Goal: Task Accomplishment & Management: Use online tool/utility

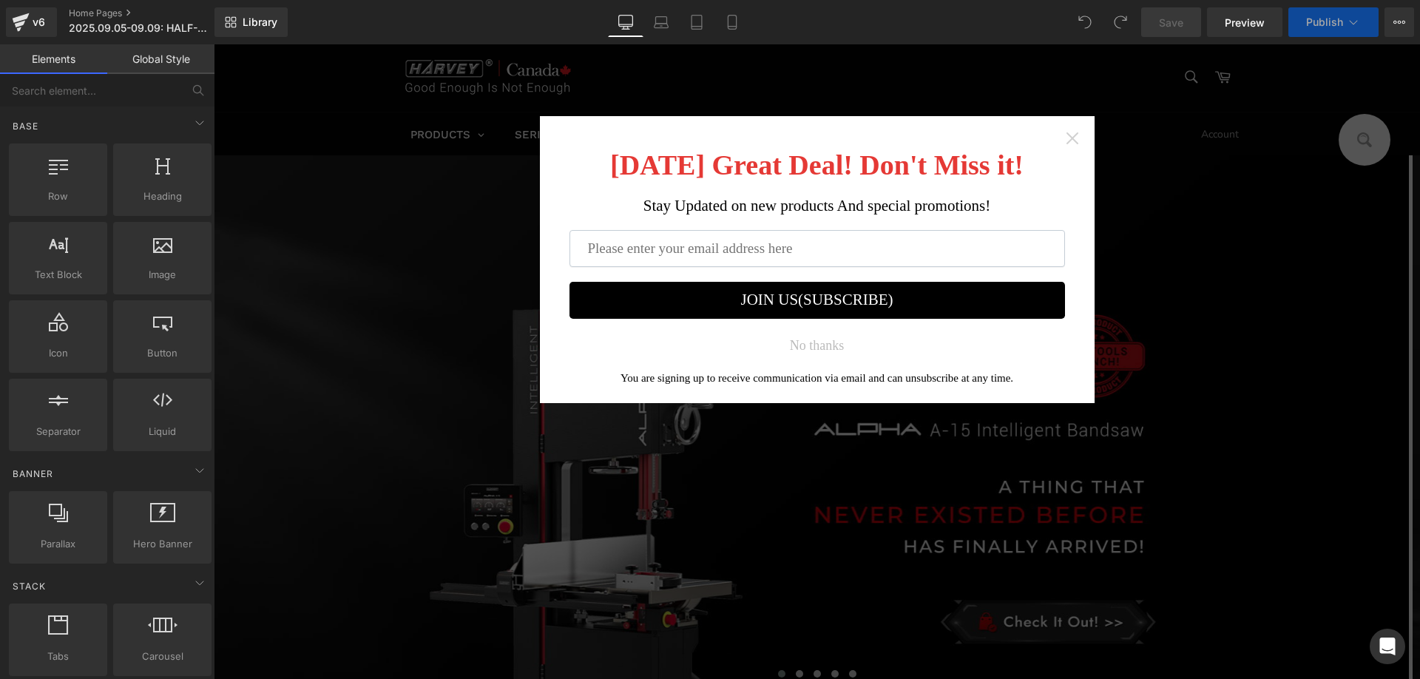
click at [1069, 136] on icon "Close widget" at bounding box center [1072, 138] width 12 height 12
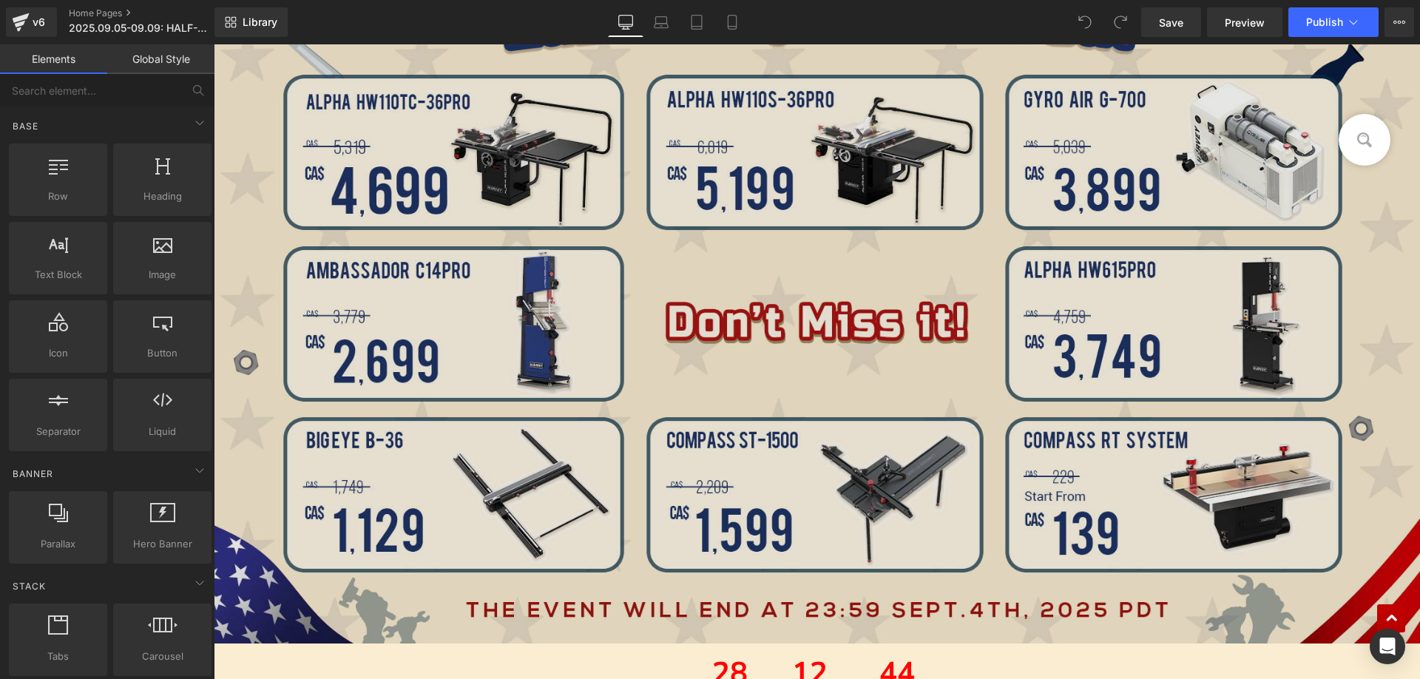
scroll to position [1183, 0]
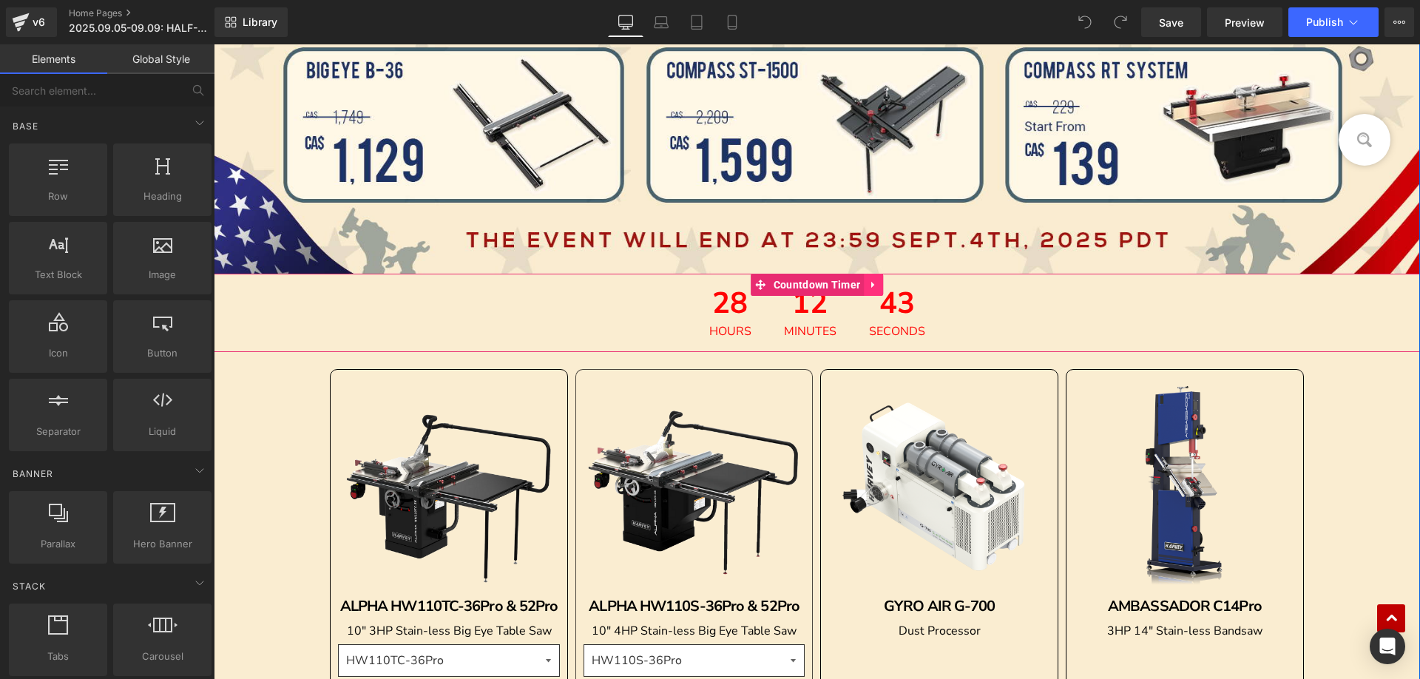
click at [870, 285] on icon at bounding box center [873, 285] width 10 height 11
click at [878, 285] on icon at bounding box center [883, 285] width 10 height 10
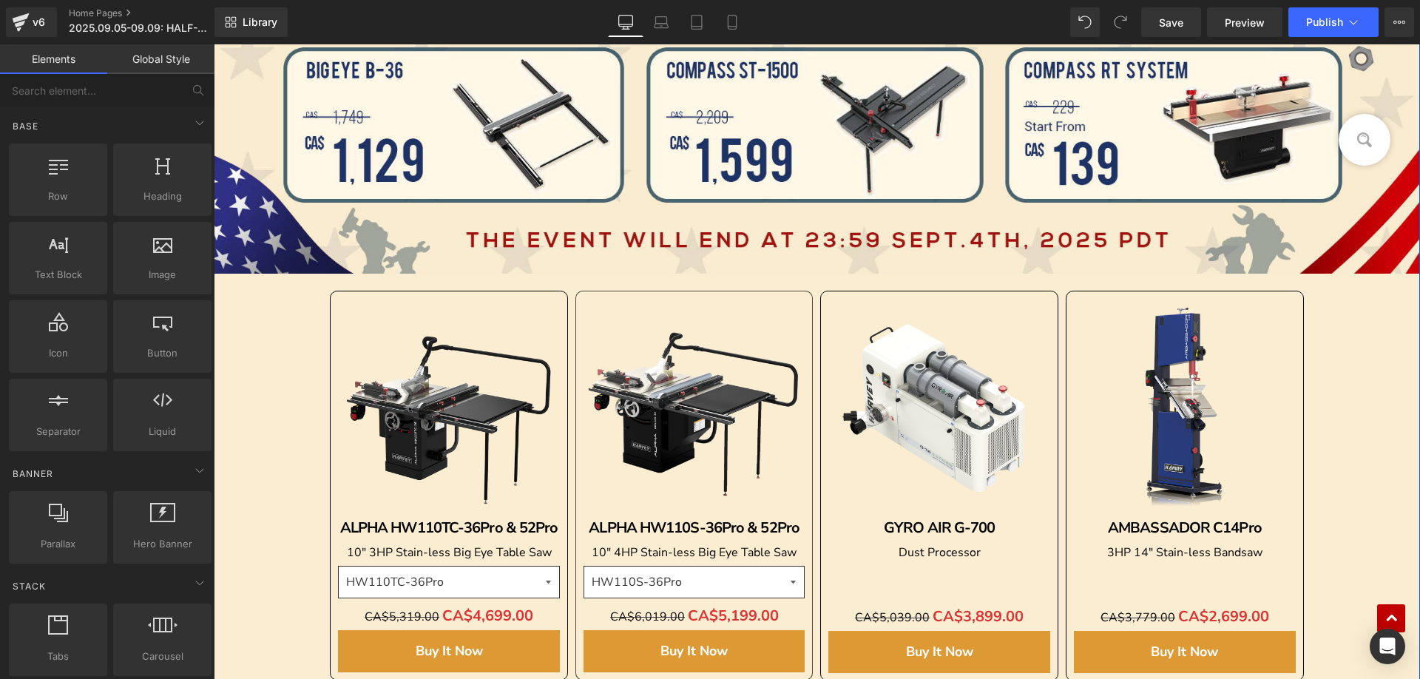
scroll to position [1187, 0]
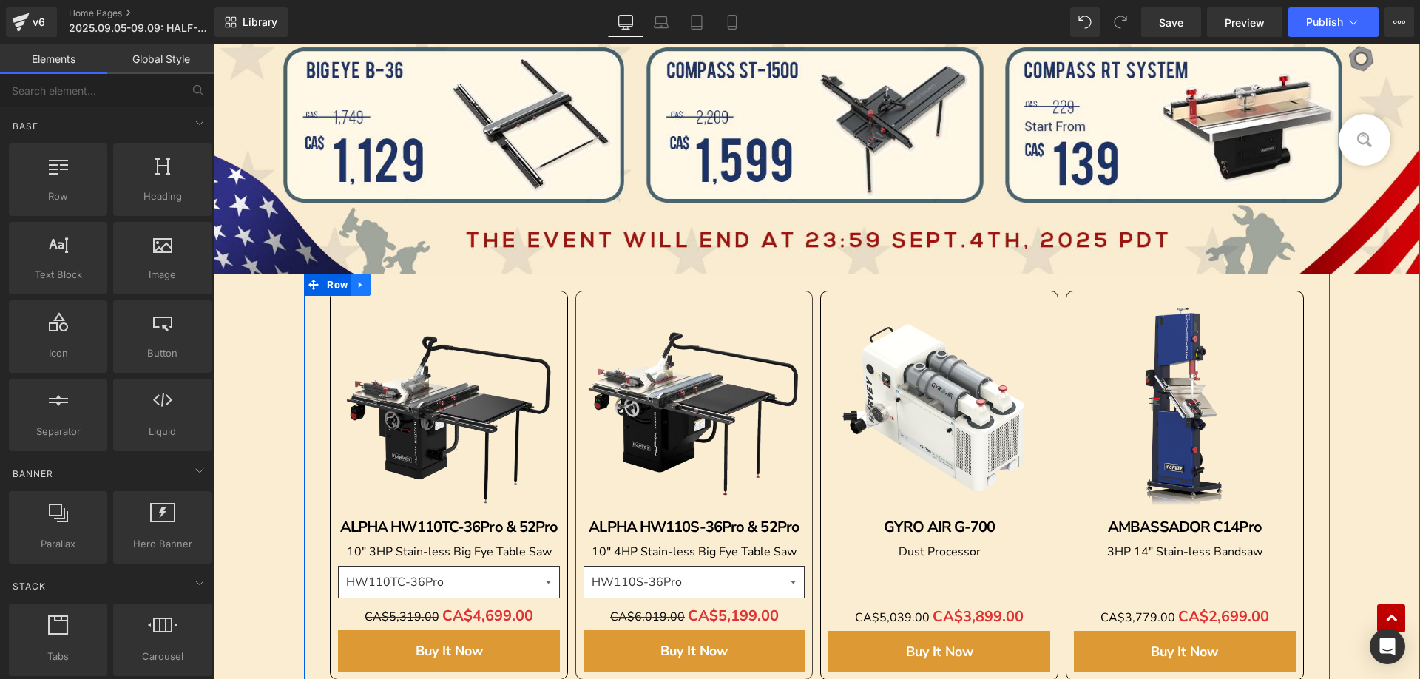
click at [360, 288] on icon at bounding box center [361, 284] width 10 height 11
click at [390, 283] on link at bounding box center [399, 285] width 19 height 22
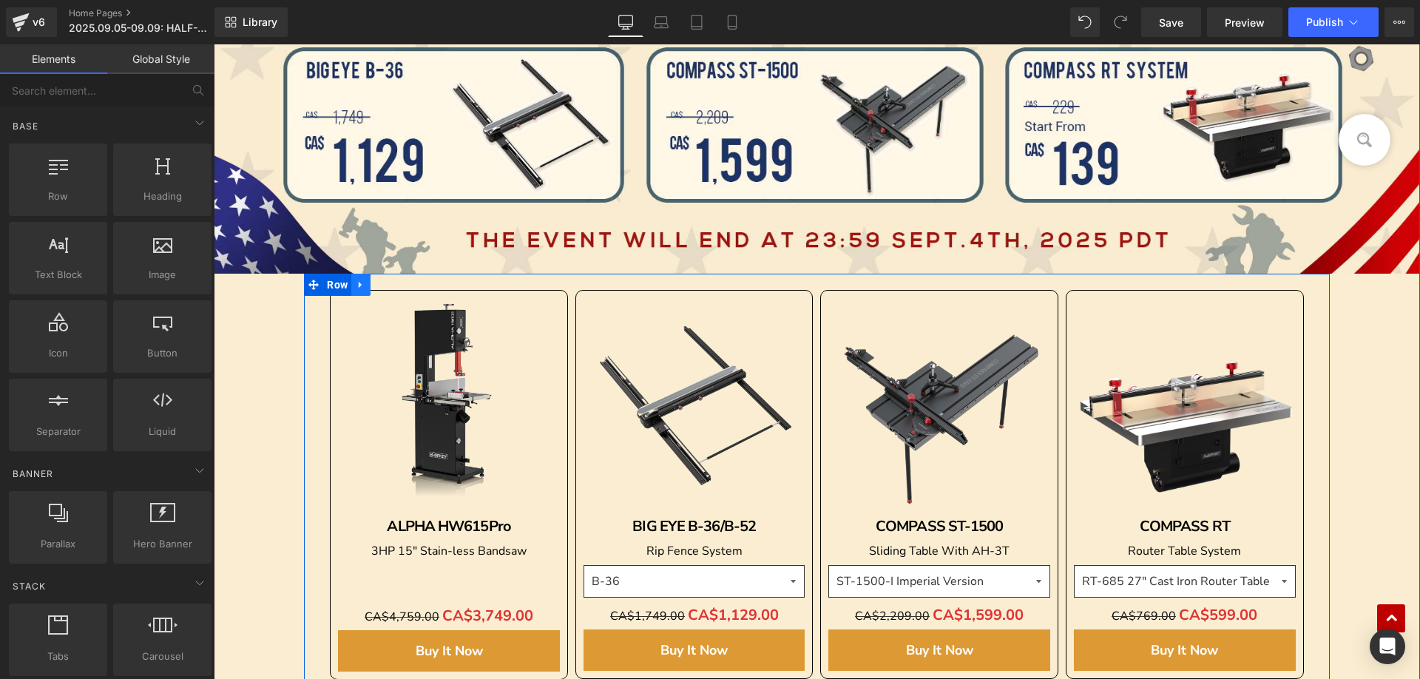
click at [357, 285] on icon at bounding box center [361, 284] width 10 height 11
click at [394, 286] on icon at bounding box center [399, 285] width 10 height 10
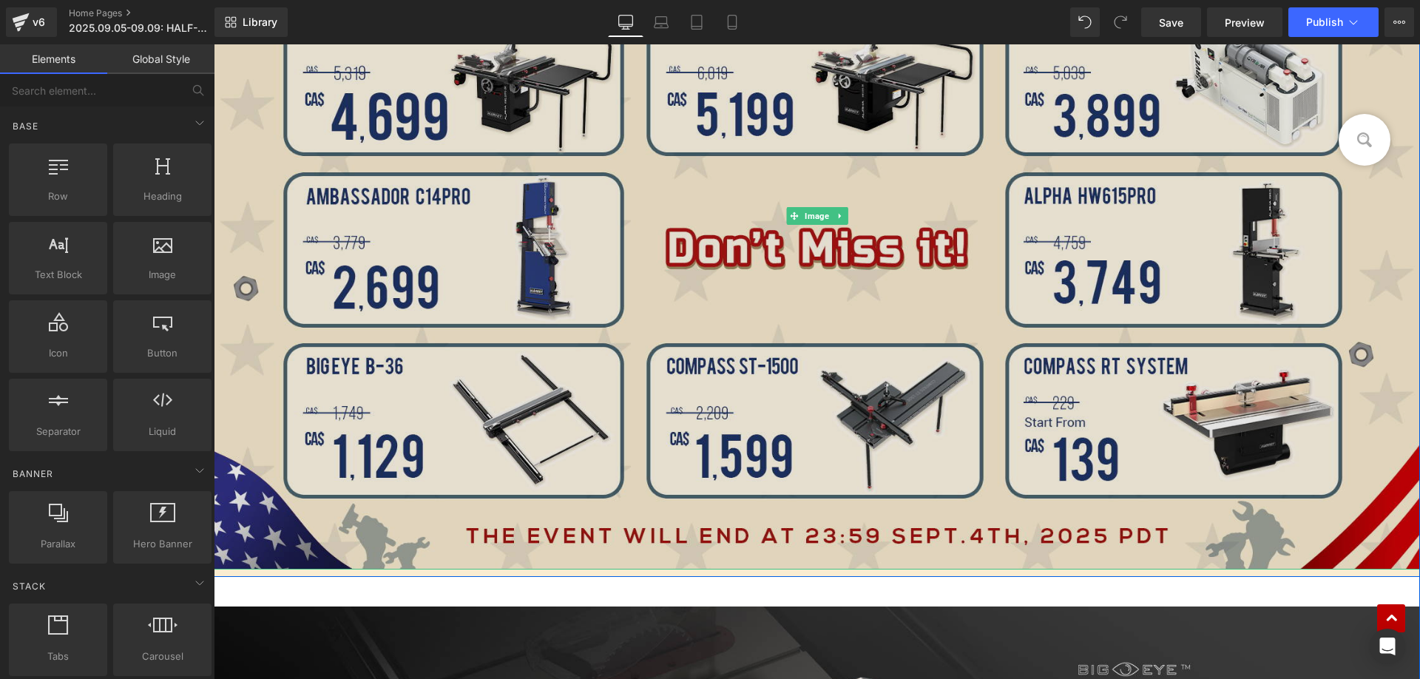
scroll to position [669, 0]
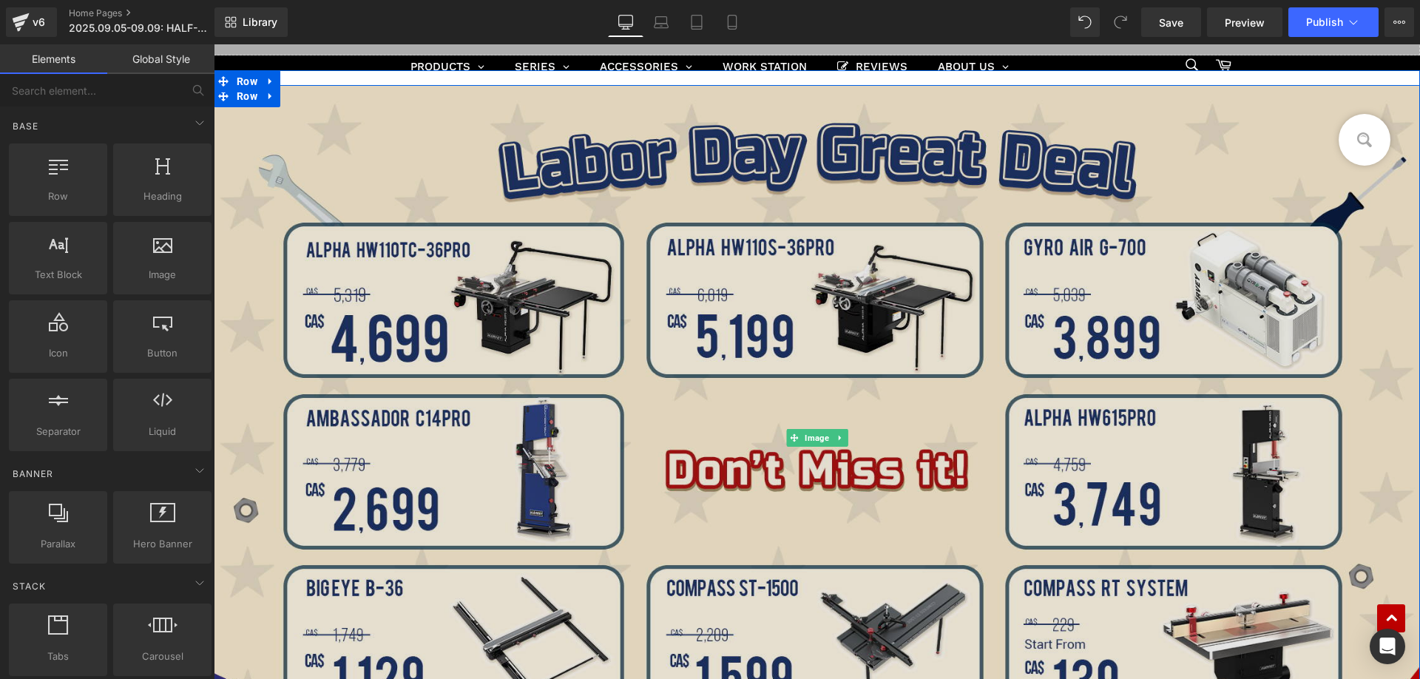
click at [436, 331] on img at bounding box center [817, 438] width 1206 height 706
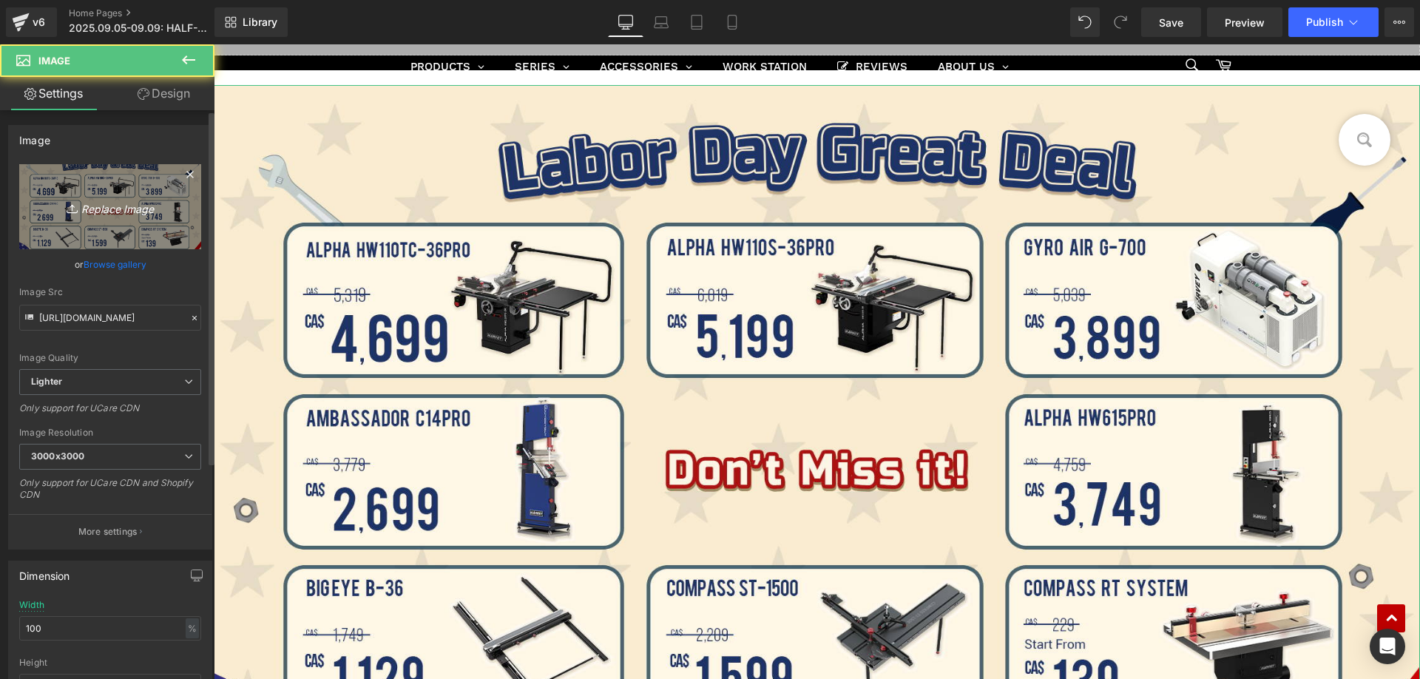
click at [110, 203] on icon "Replace Image" at bounding box center [110, 206] width 118 height 18
type input "C:\fakepath\banner.jpg"
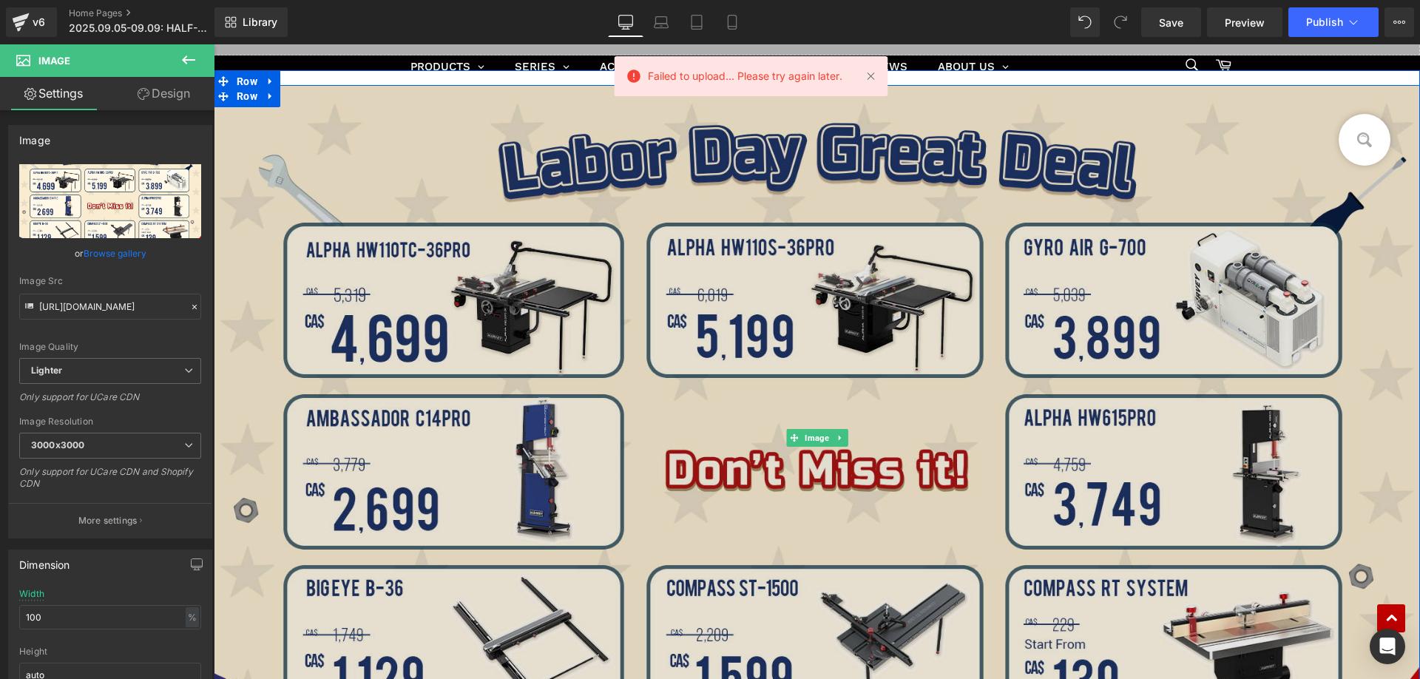
click at [430, 340] on img at bounding box center [817, 438] width 1206 height 706
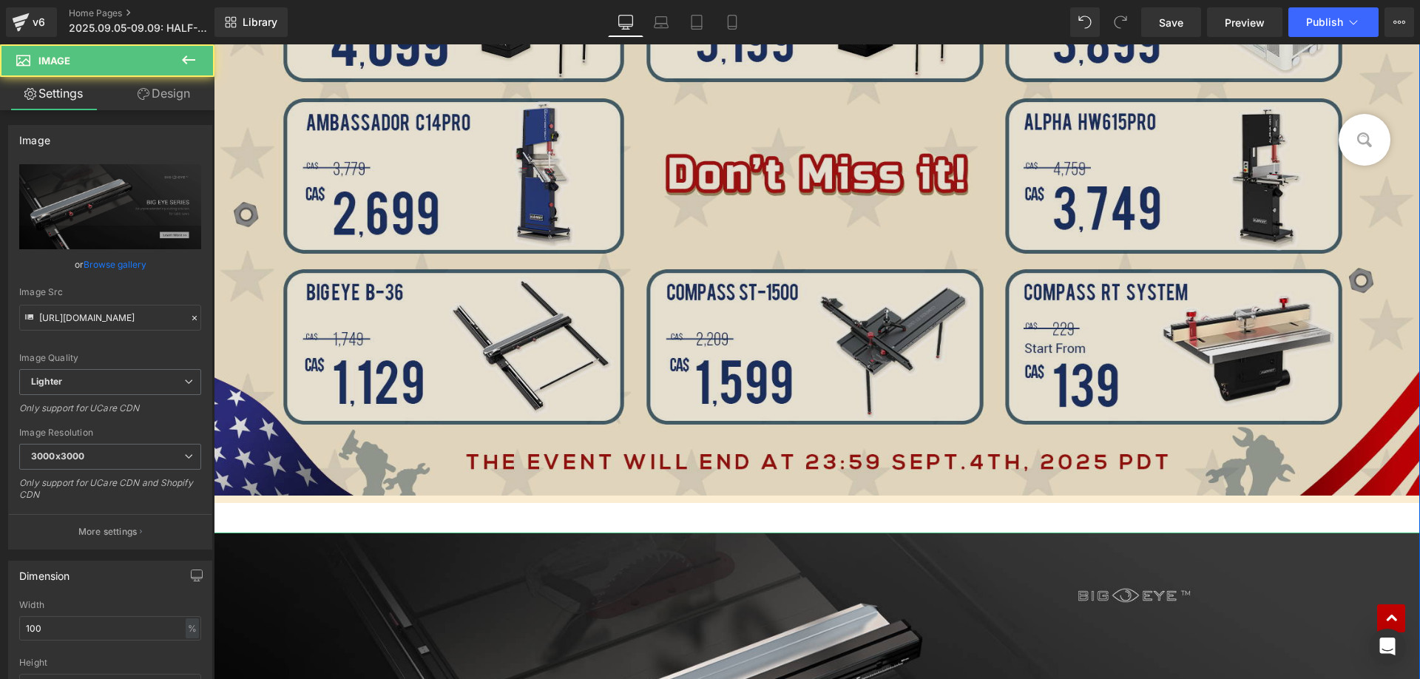
click at [448, 294] on img at bounding box center [817, 142] width 1206 height 706
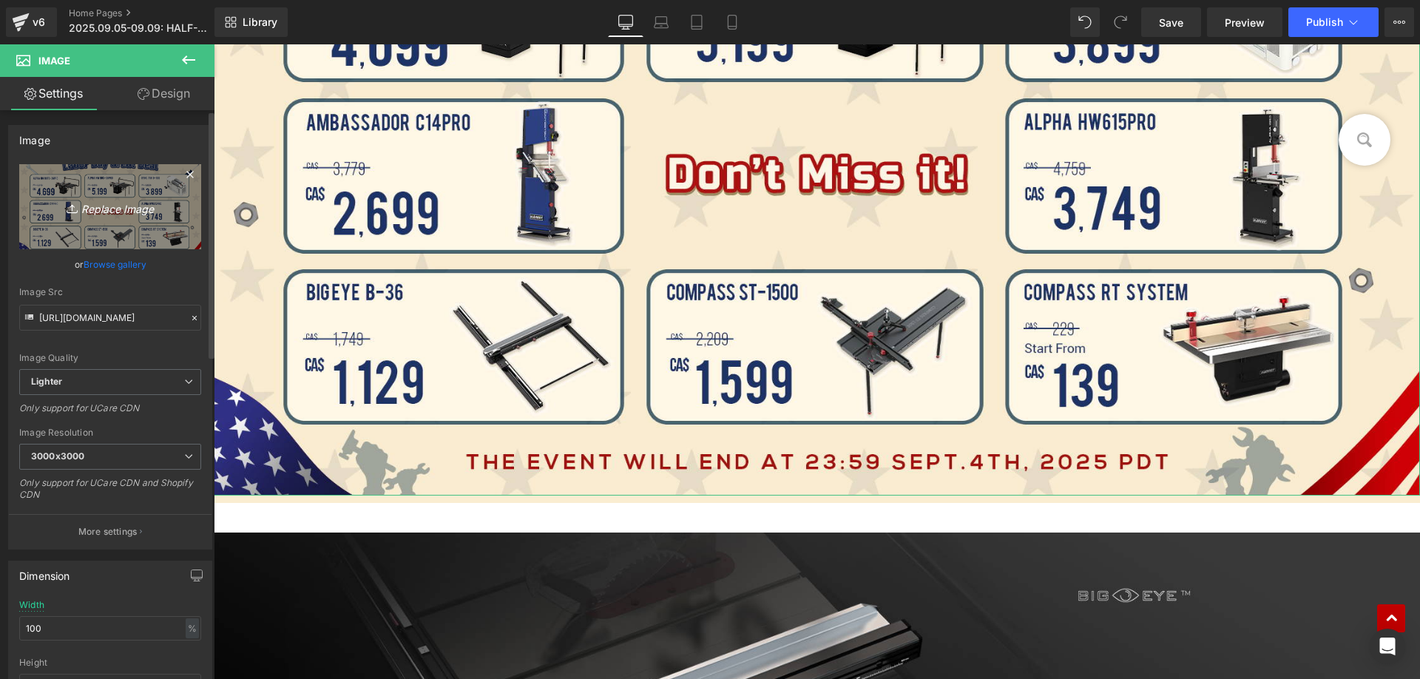
click at [95, 192] on link "Replace Image" at bounding box center [110, 206] width 182 height 85
type input "C:\fakepath\banner.jpg"
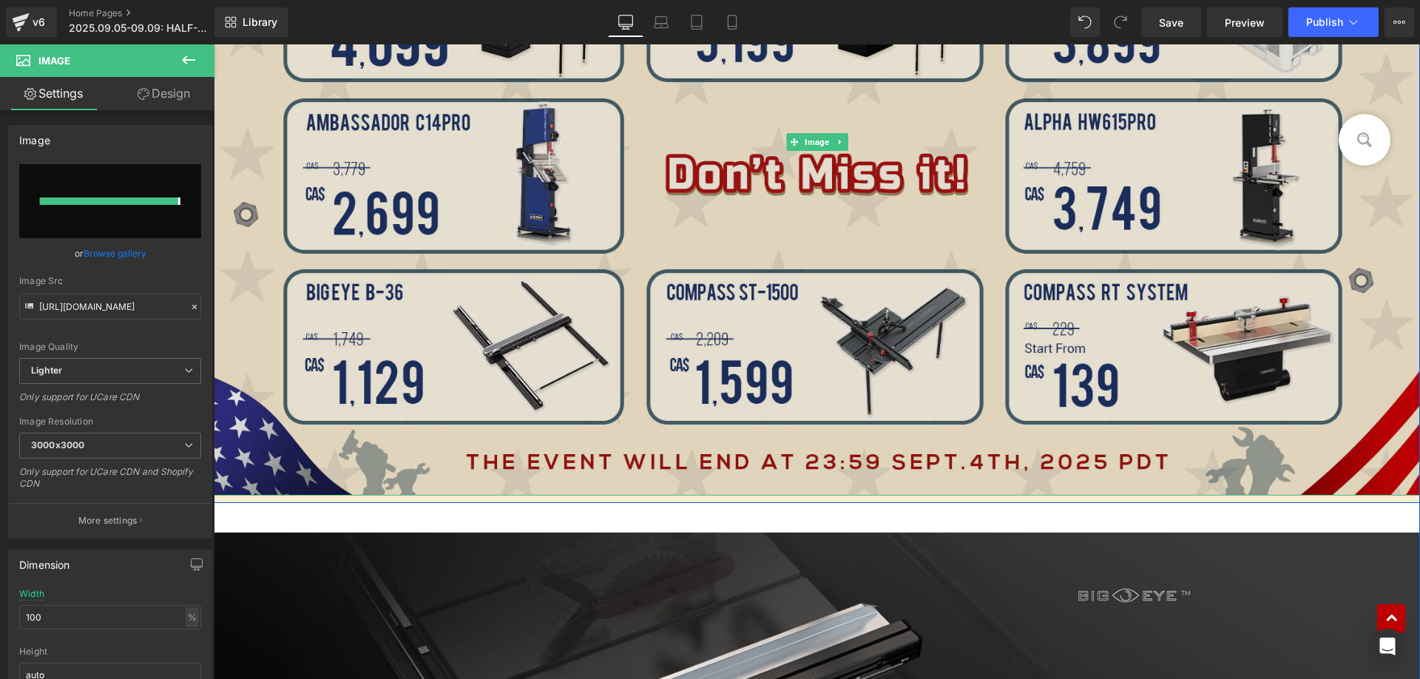
type input "[URL][DOMAIN_NAME]"
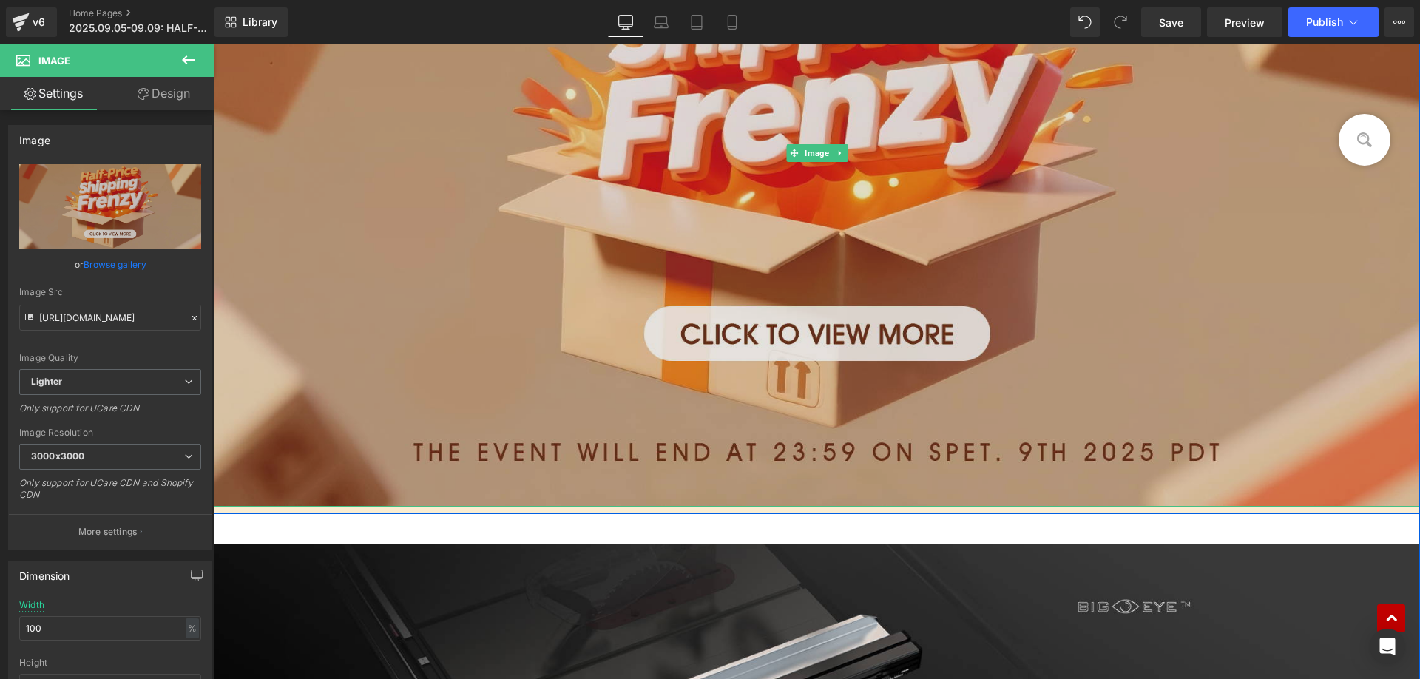
scroll to position [595, 0]
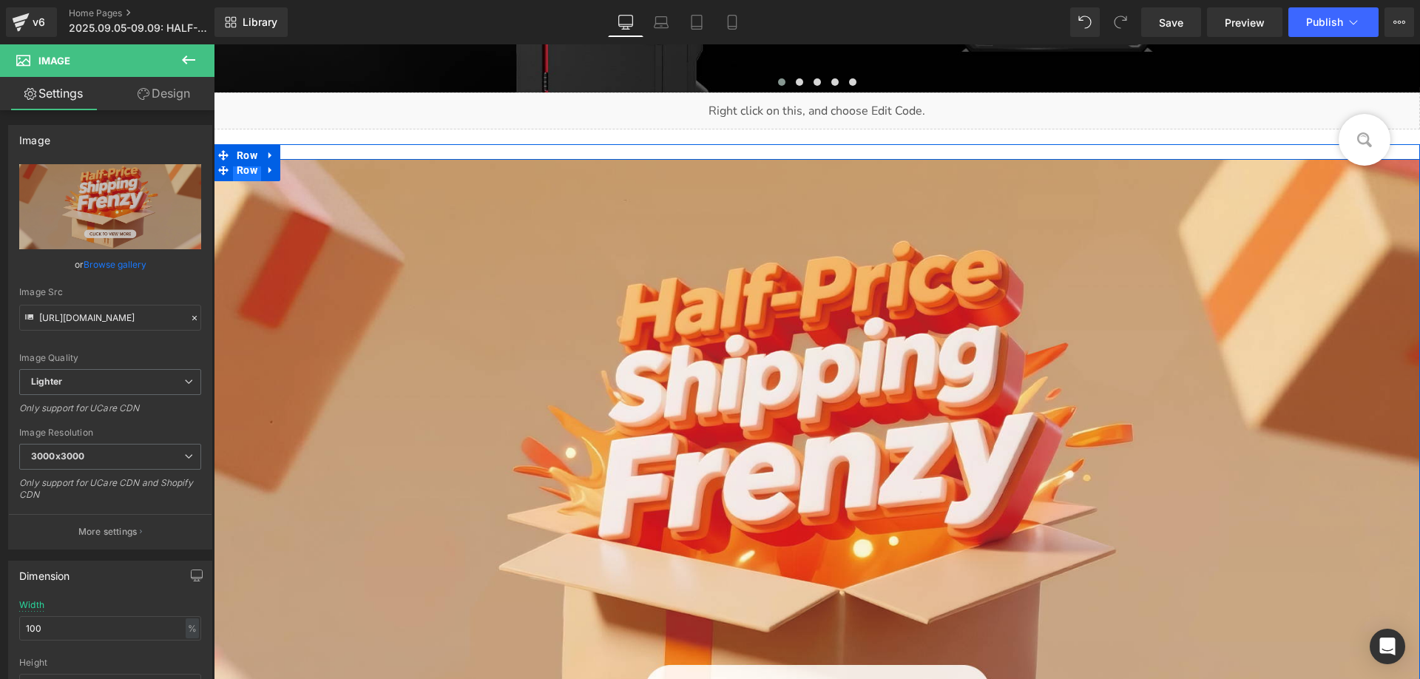
click at [246, 170] on span "Row" at bounding box center [247, 170] width 28 height 22
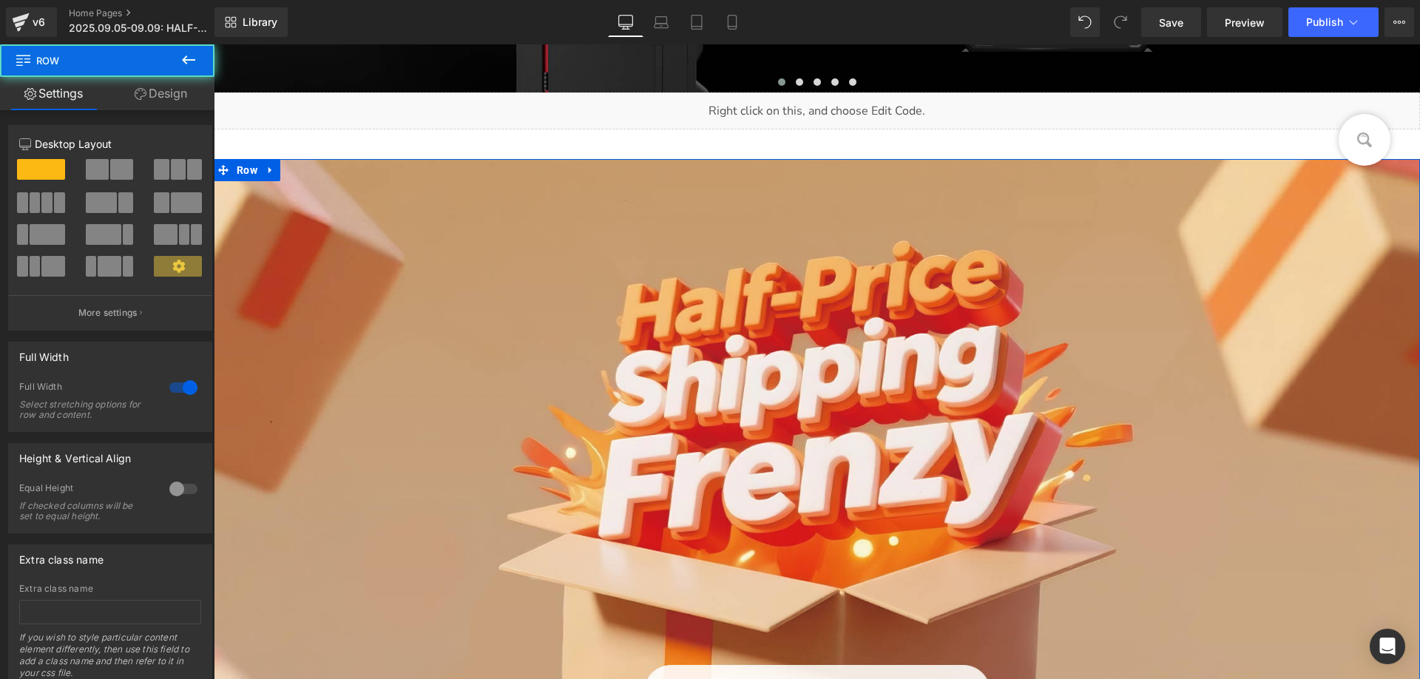
click at [161, 101] on link "Design" at bounding box center [160, 93] width 107 height 33
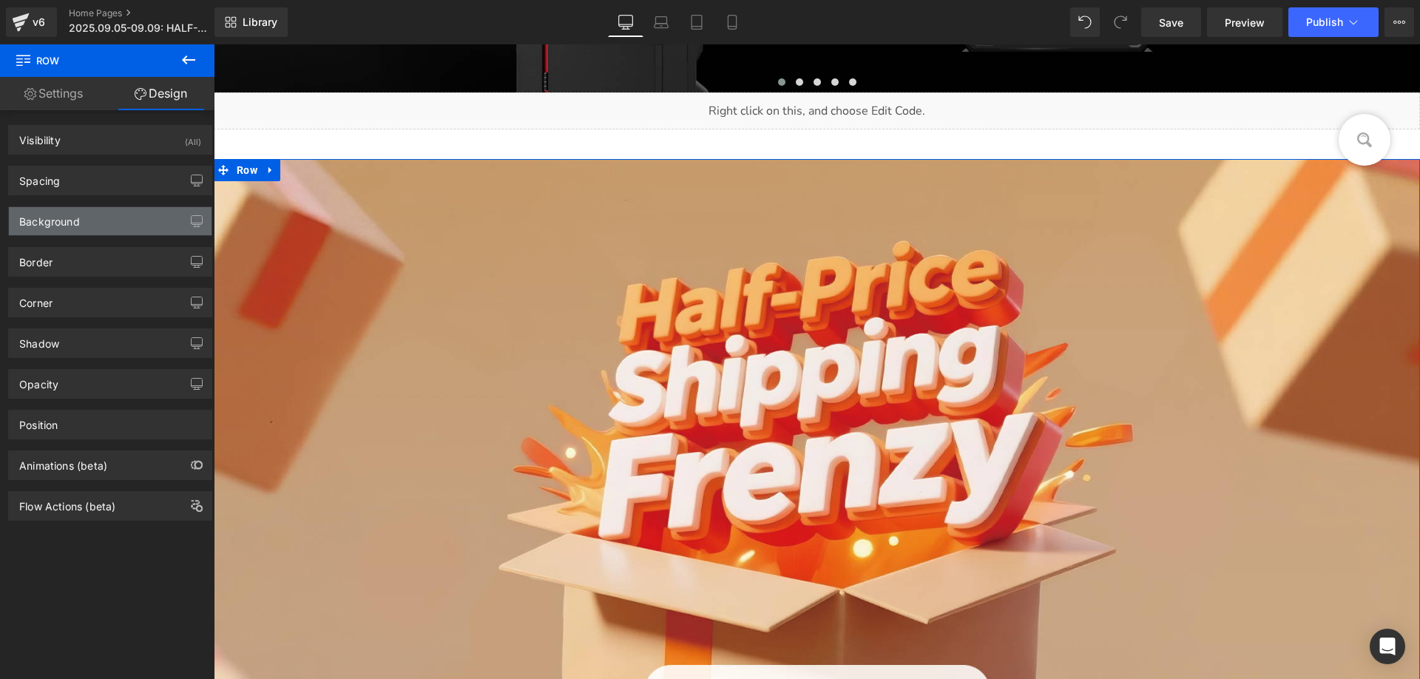
click at [75, 222] on div "Background" at bounding box center [49, 217] width 61 height 21
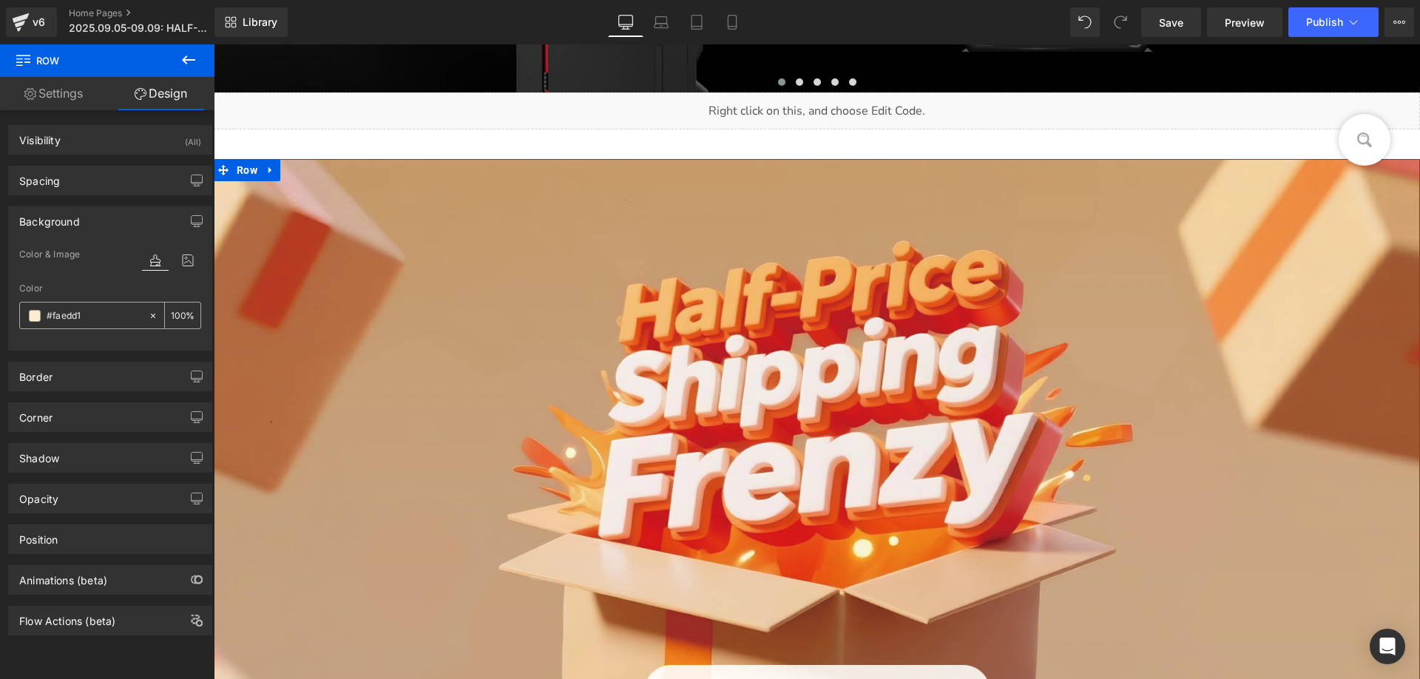
click at [98, 316] on input "#faedd1" at bounding box center [94, 316] width 95 height 16
paste input "CAA687"
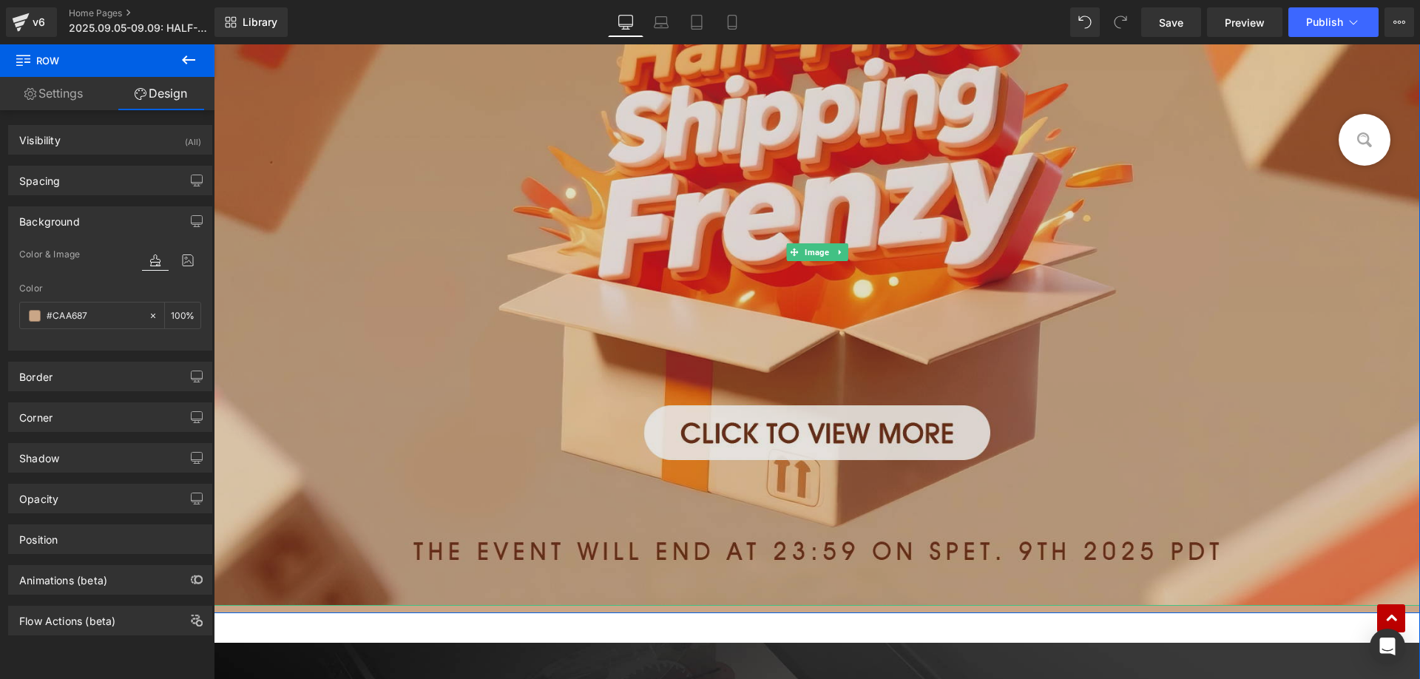
scroll to position [965, 0]
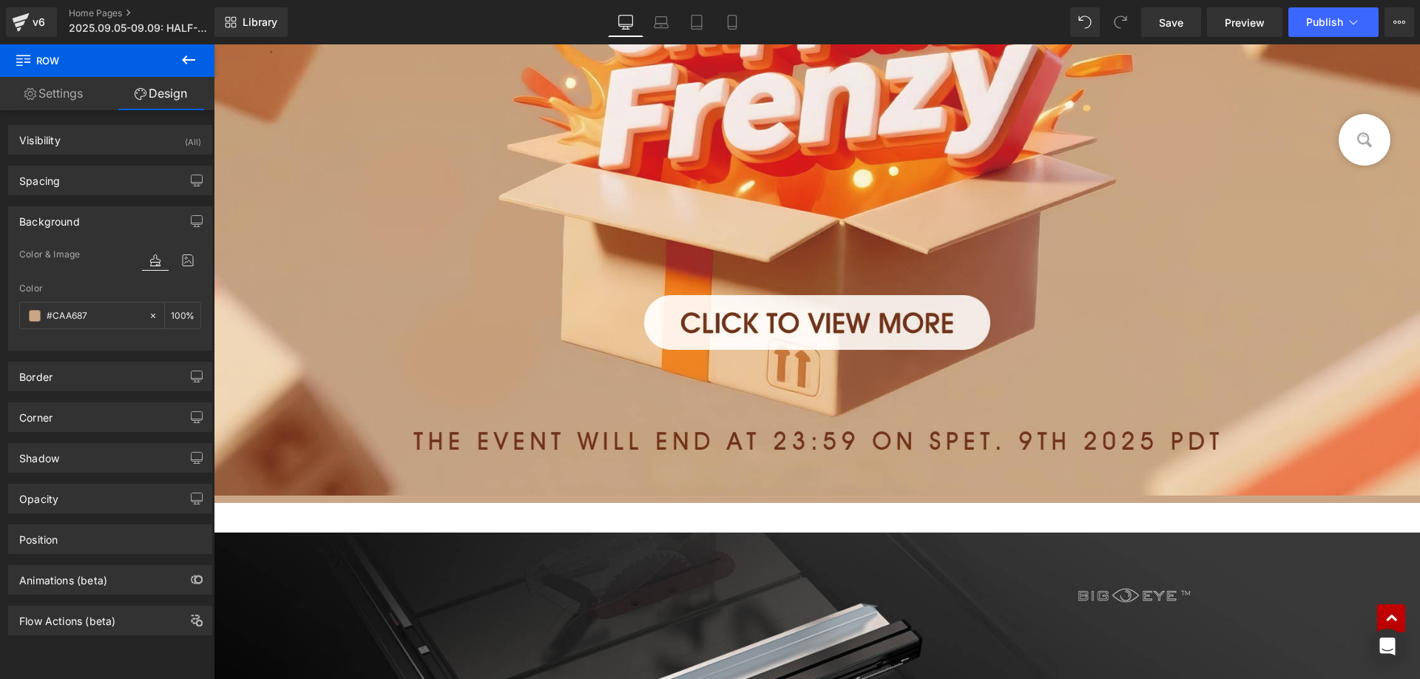
type input "#caa687"
click at [193, 65] on icon at bounding box center [189, 60] width 18 height 18
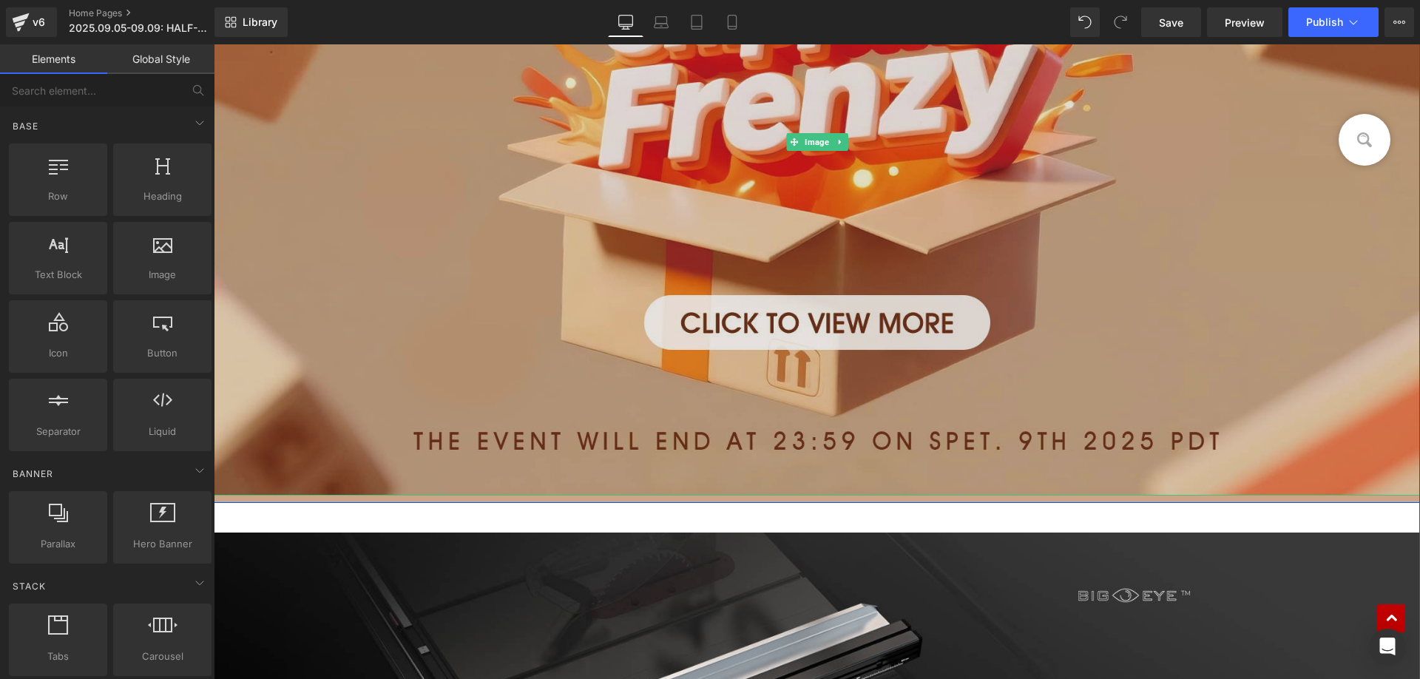
click at [501, 208] on img at bounding box center [817, 142] width 1206 height 706
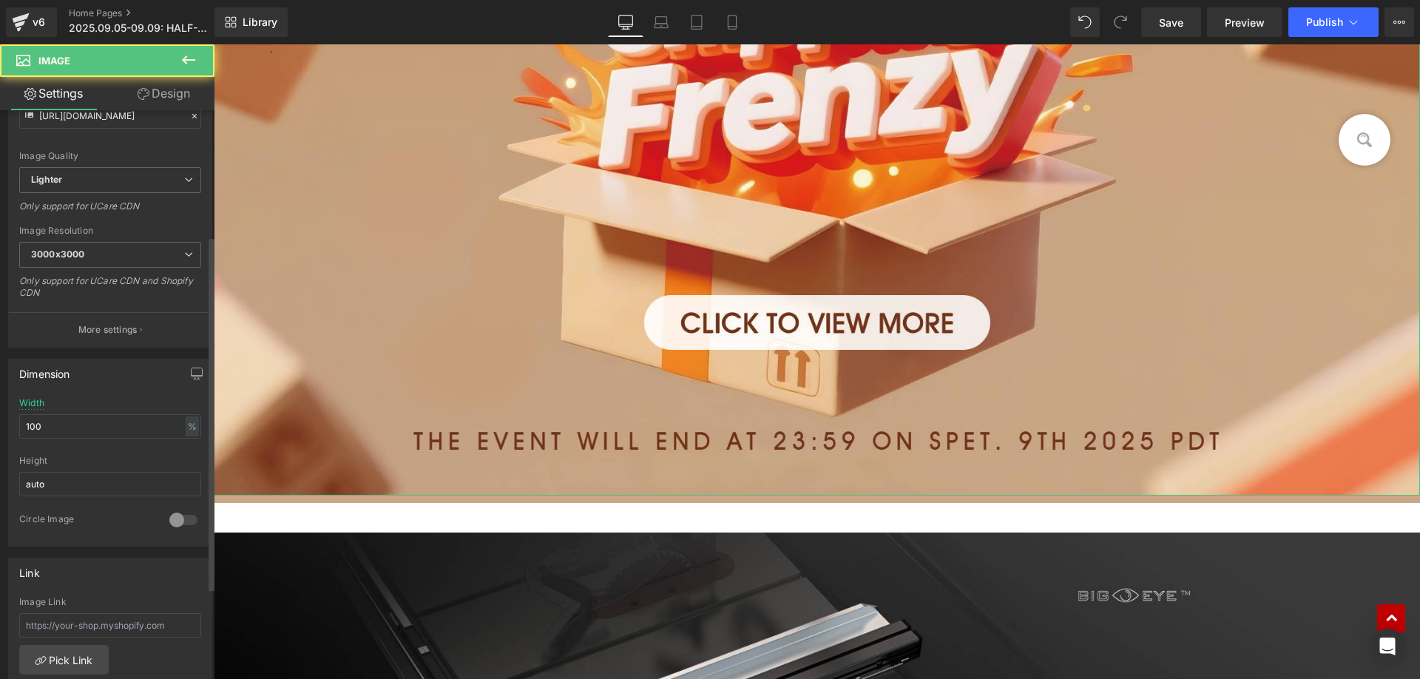
scroll to position [370, 0]
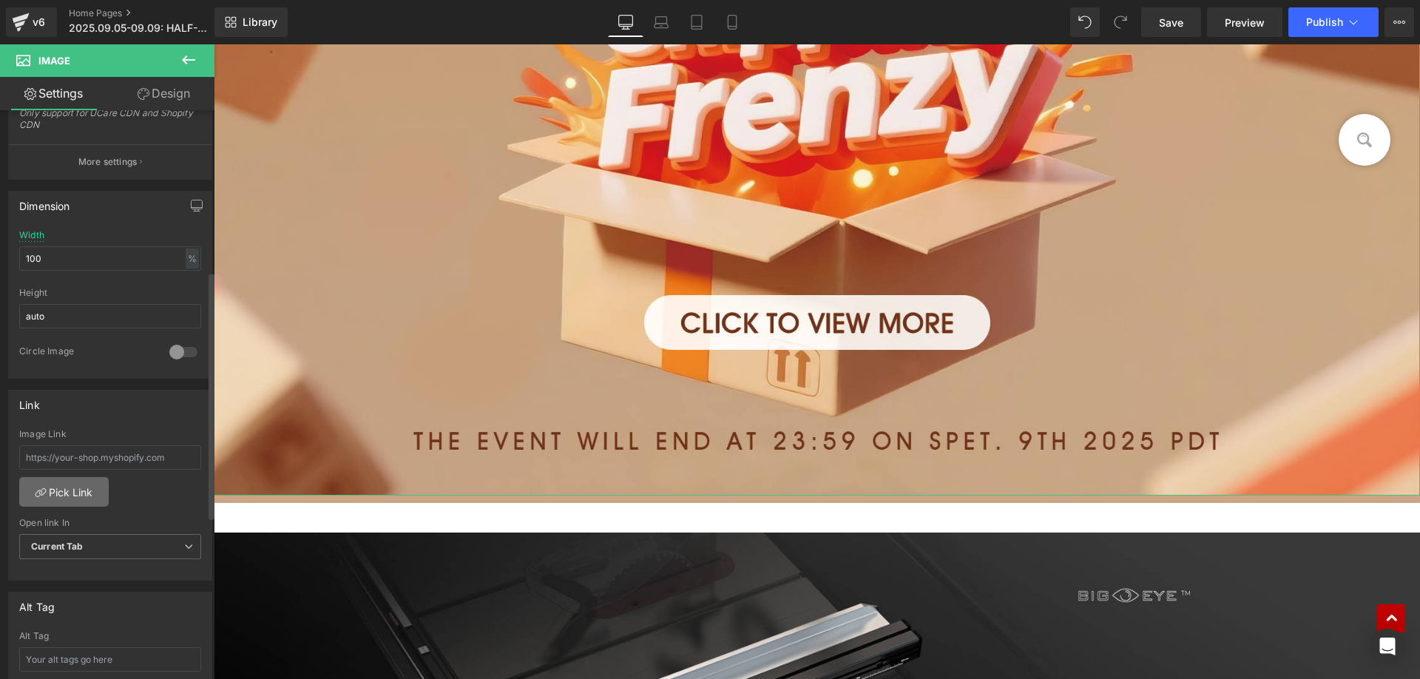
click at [64, 496] on link "Pick Link" at bounding box center [63, 492] width 89 height 30
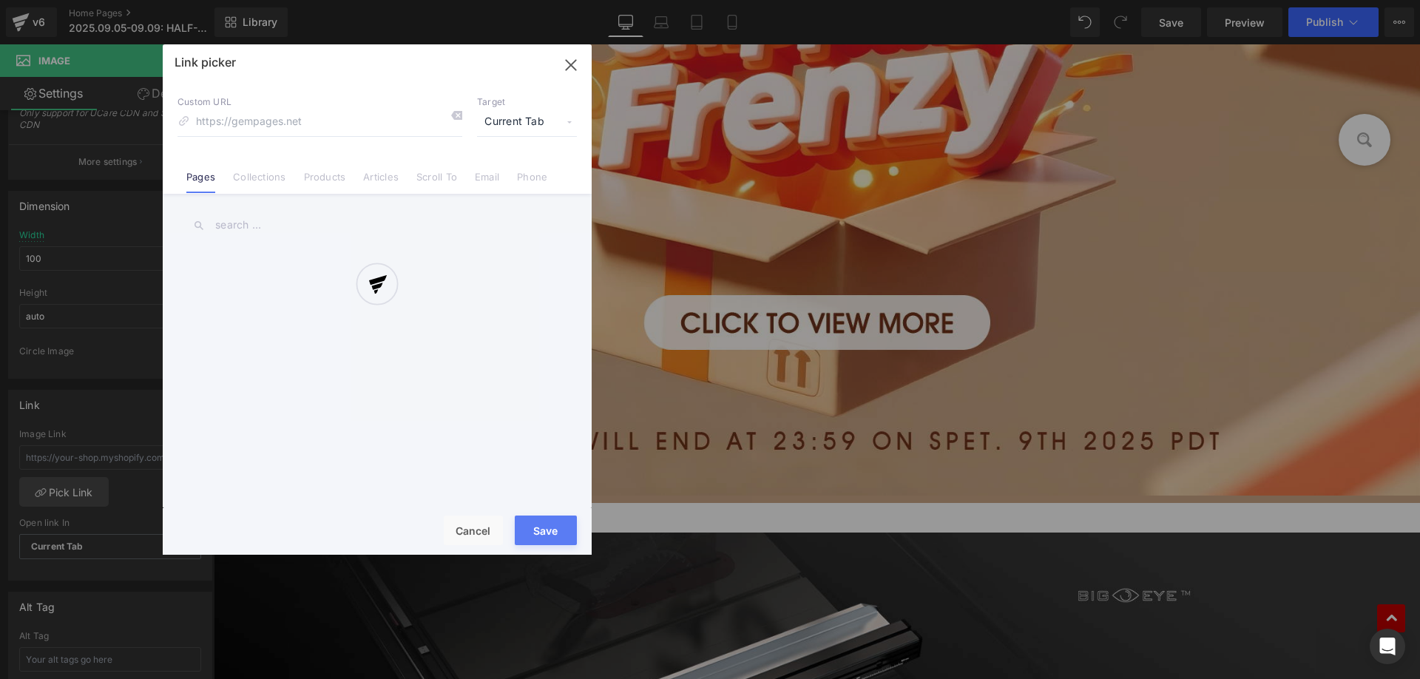
click at [246, 180] on div at bounding box center [377, 299] width 429 height 510
click at [260, 175] on div at bounding box center [377, 299] width 429 height 510
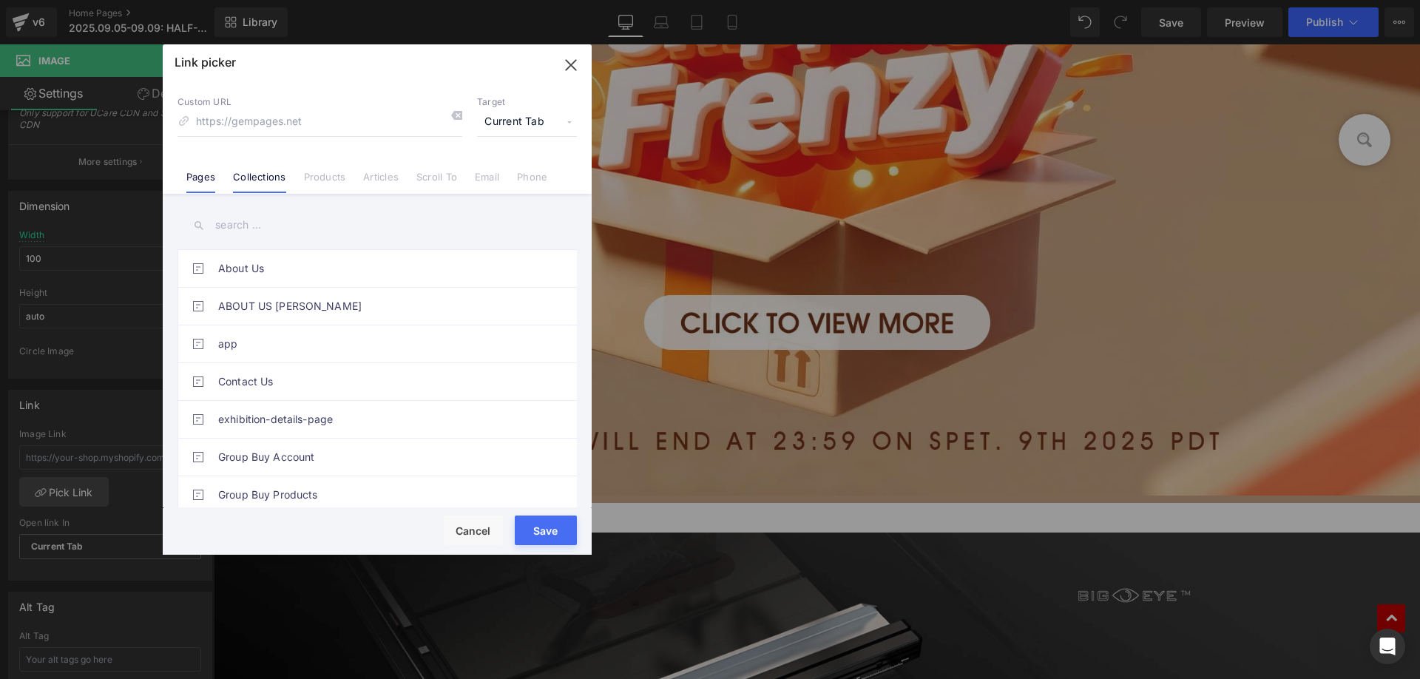
click at [248, 180] on link "Collections" at bounding box center [259, 182] width 53 height 22
click at [258, 223] on input "text" at bounding box center [376, 225] width 399 height 33
paste input "HALF-PRICE SHIPPING FRENZY"
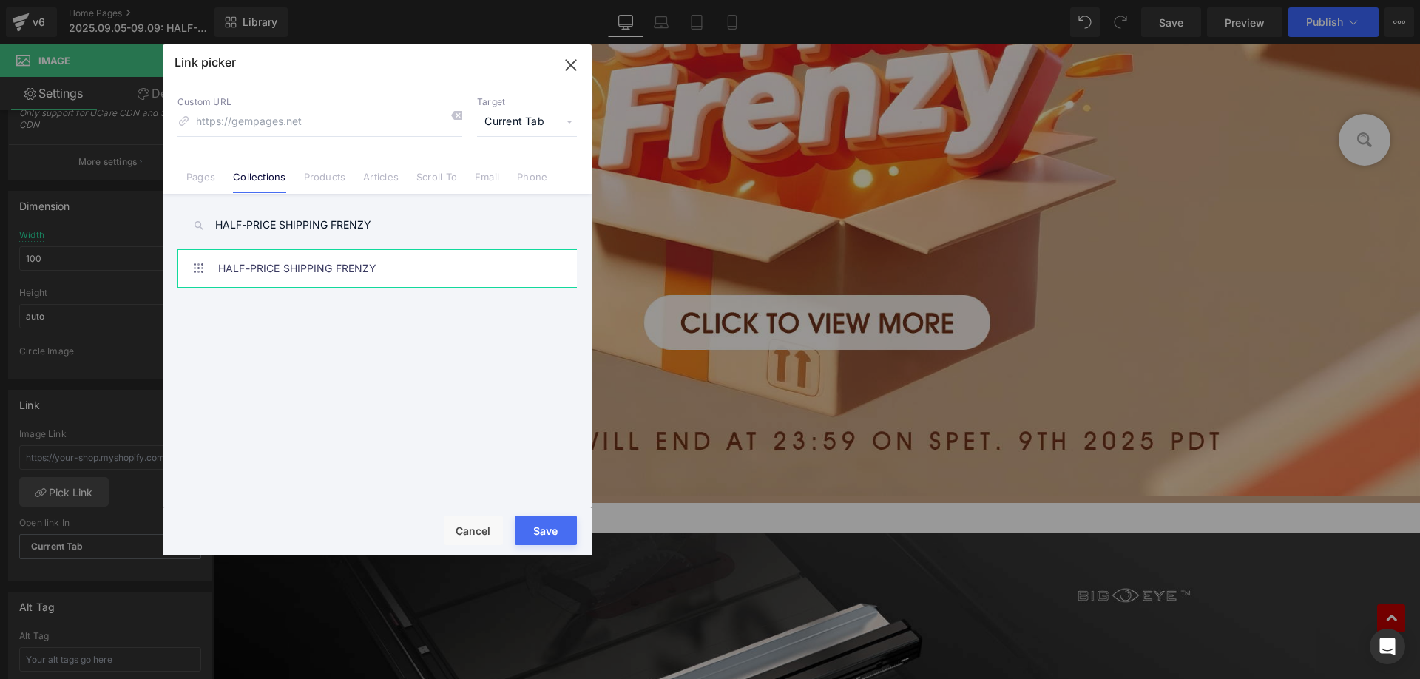
type input "HALF-PRICE SHIPPING FRENZY"
click at [410, 268] on link "HALF-PRICE SHIPPING FRENZY" at bounding box center [380, 268] width 325 height 37
type input "/collections/half-price-shipping-frenzy"
click at [544, 524] on button "Save" at bounding box center [546, 530] width 62 height 30
type input "/collections/half-price-shipping-frenzy"
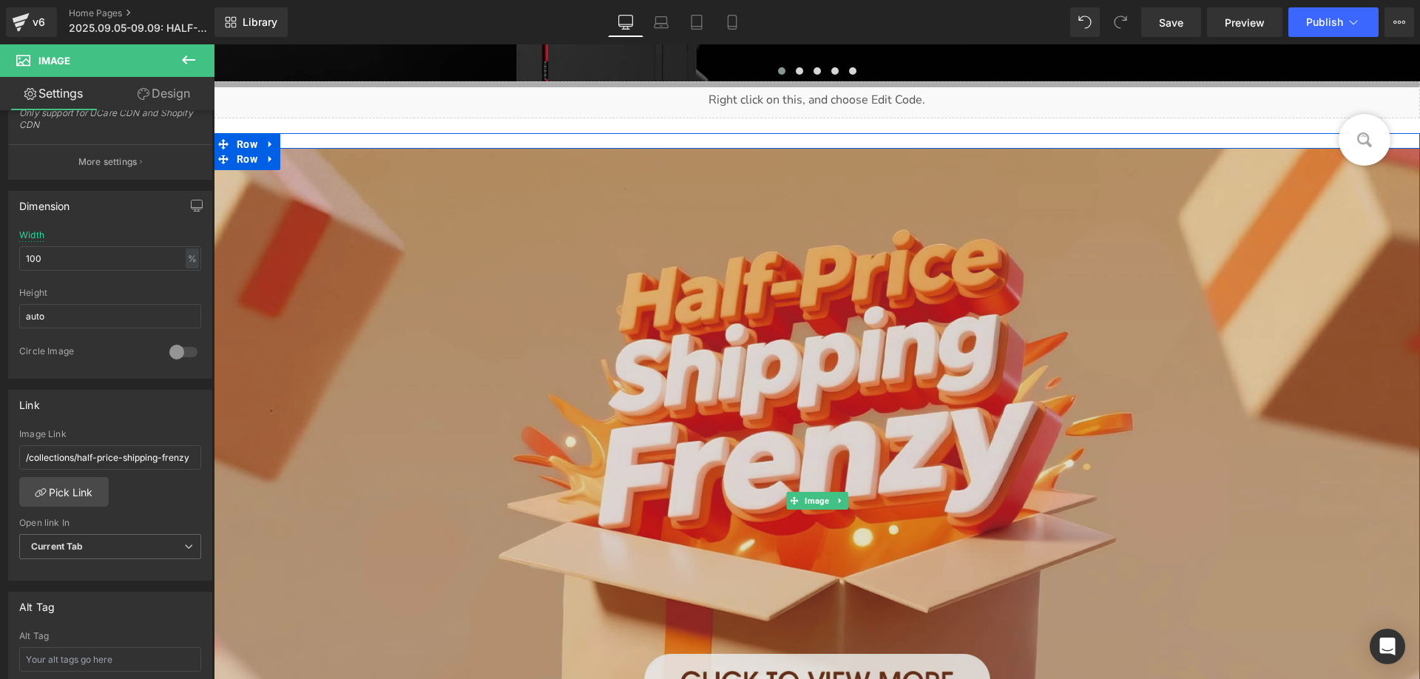
scroll to position [595, 0]
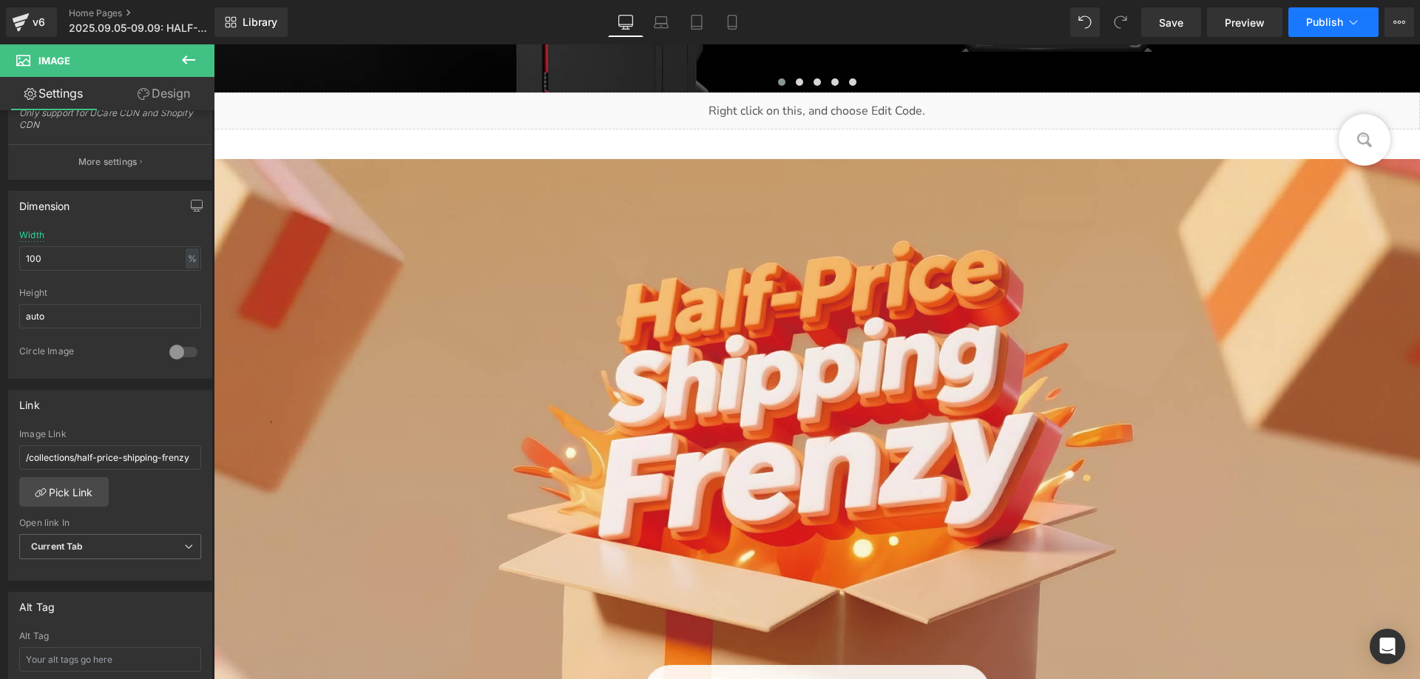
click at [1327, 24] on span "Publish" at bounding box center [1324, 22] width 37 height 12
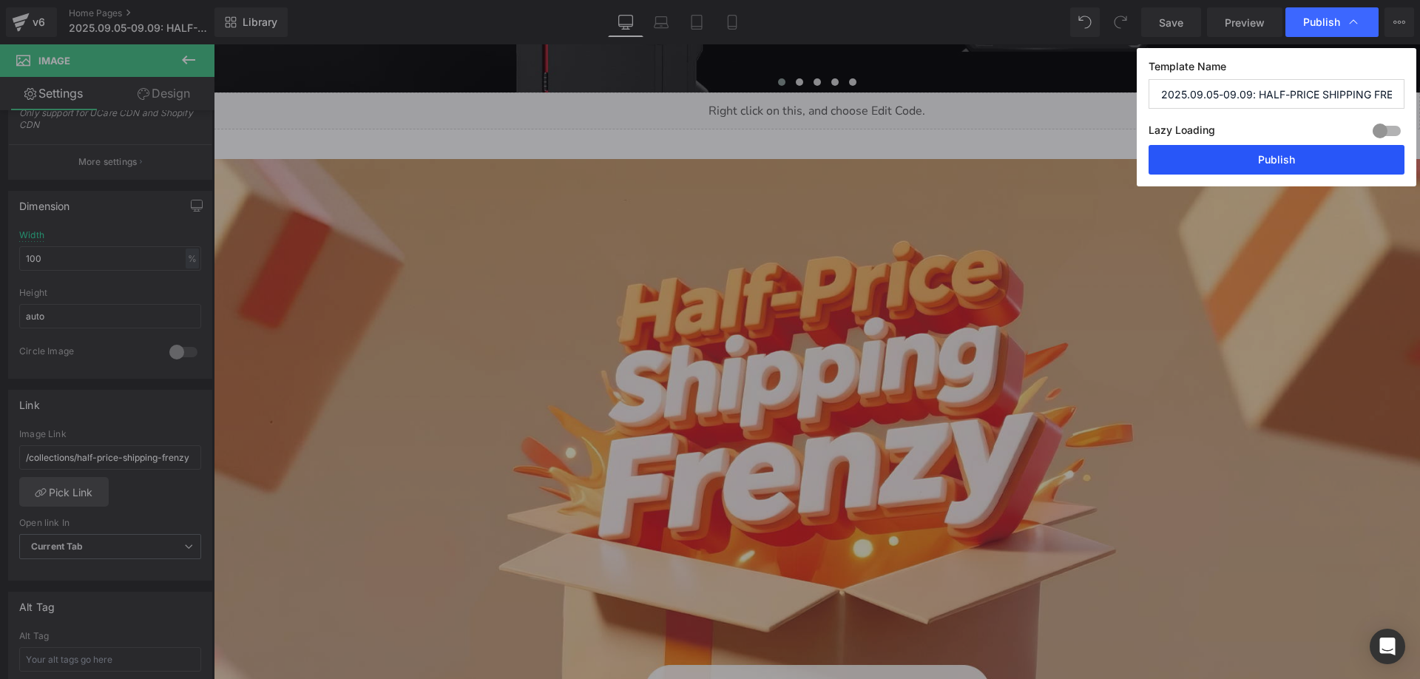
click at [1225, 158] on button "Publish" at bounding box center [1277, 160] width 256 height 30
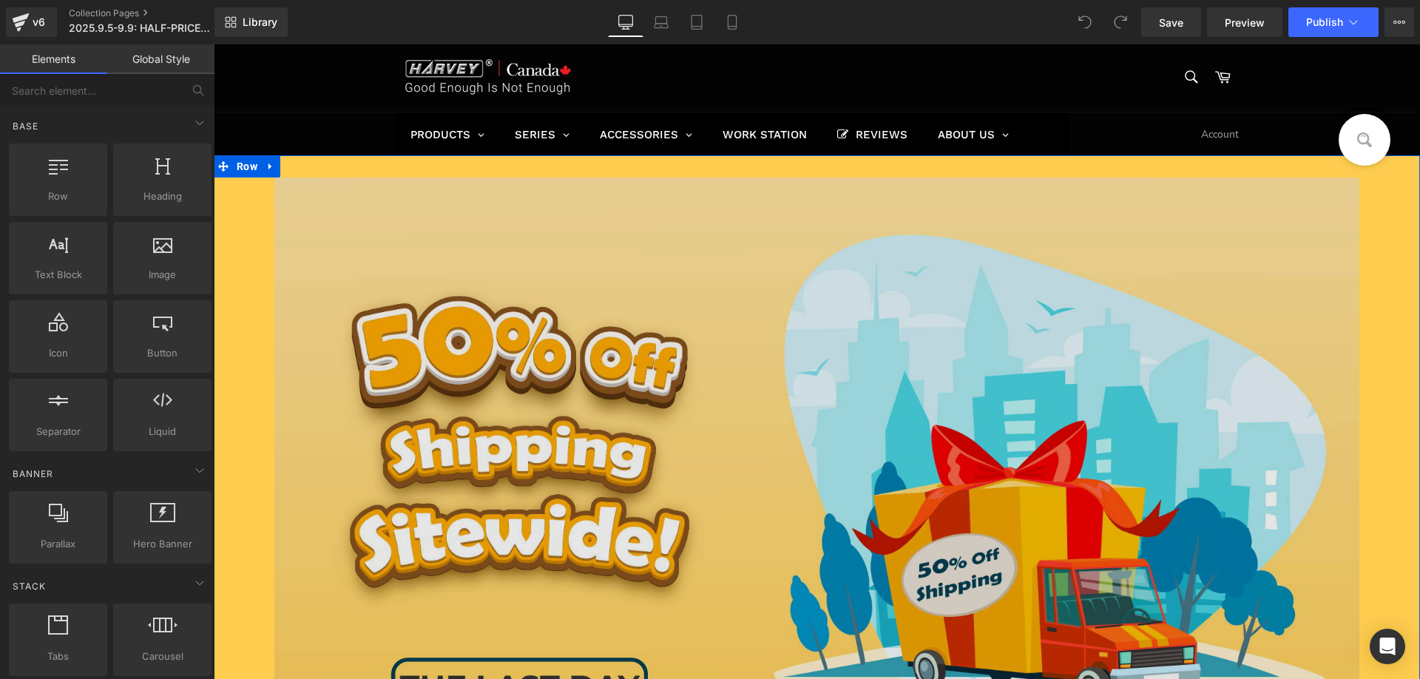
click at [558, 439] on img at bounding box center [817, 495] width 1086 height 636
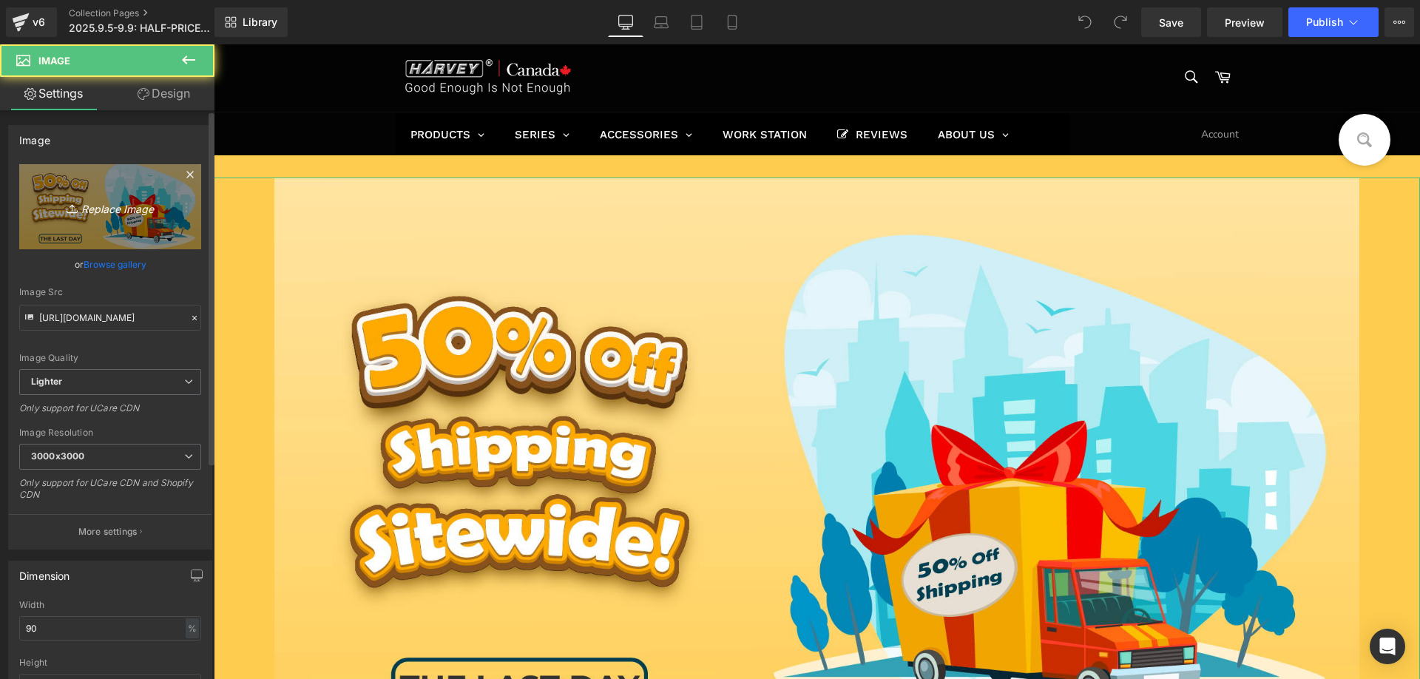
click at [122, 191] on link "Replace Image" at bounding box center [110, 206] width 182 height 85
type input "C:\fakepath\edm1_01.jpg"
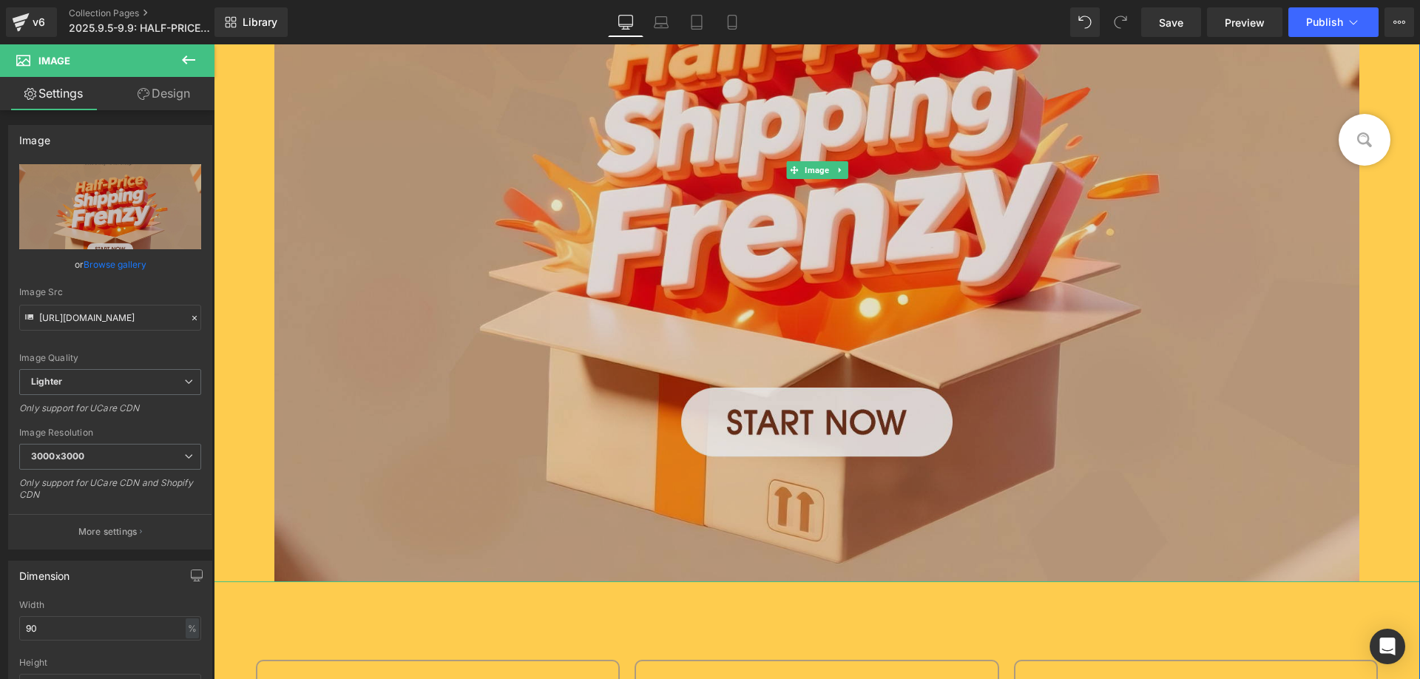
scroll to position [222, 0]
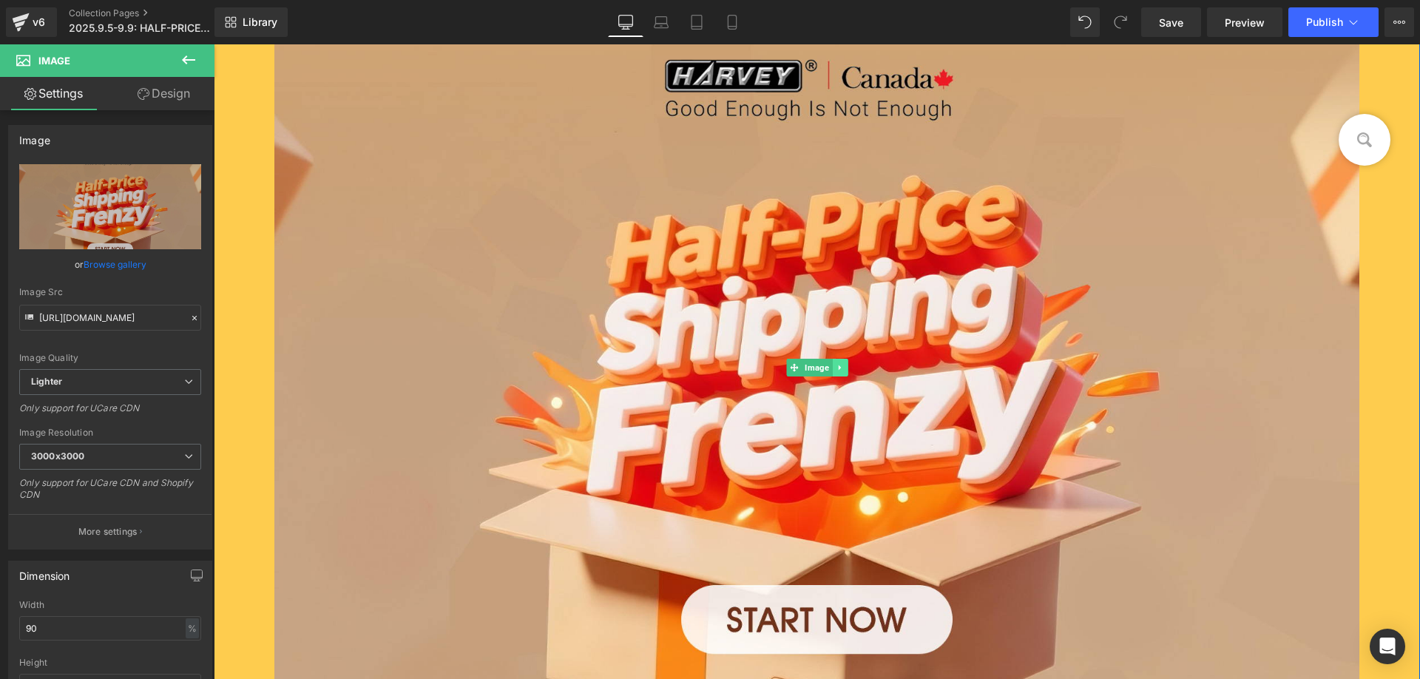
click at [837, 367] on icon at bounding box center [840, 367] width 8 height 9
click at [828, 371] on icon at bounding box center [832, 367] width 8 height 8
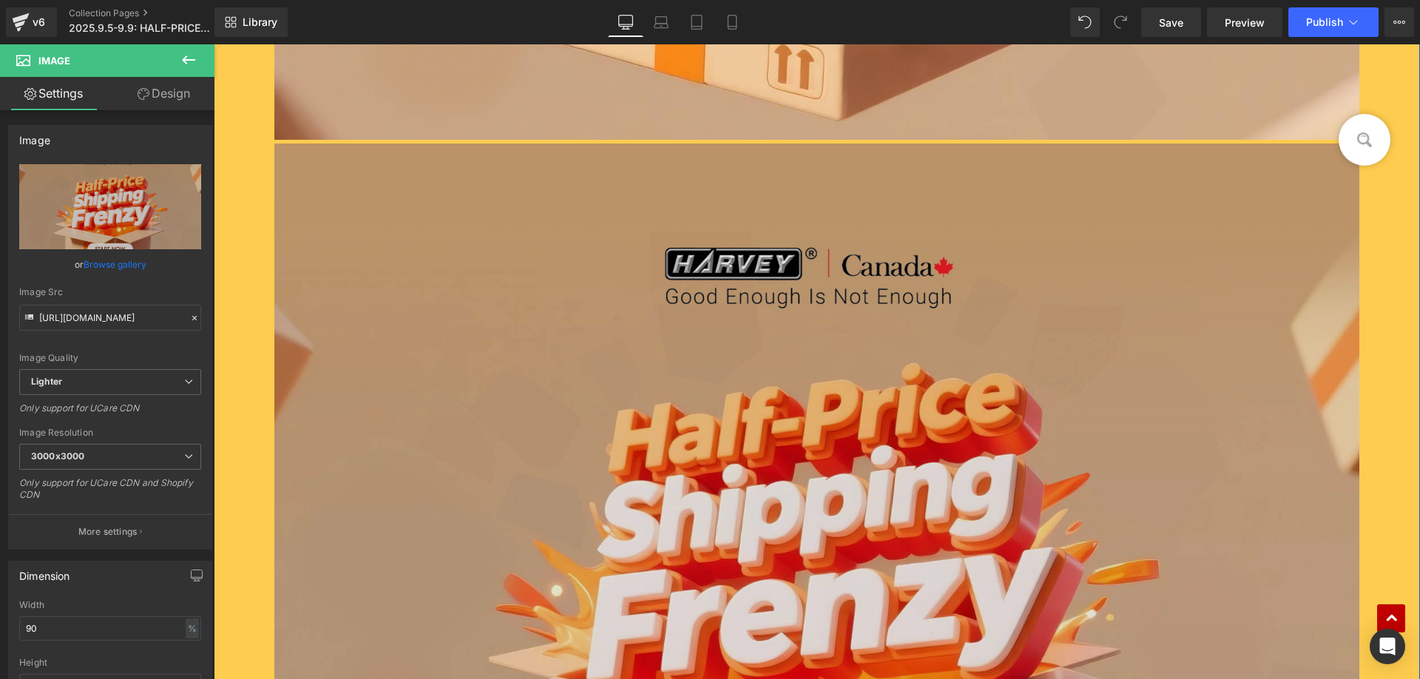
scroll to position [902, 0]
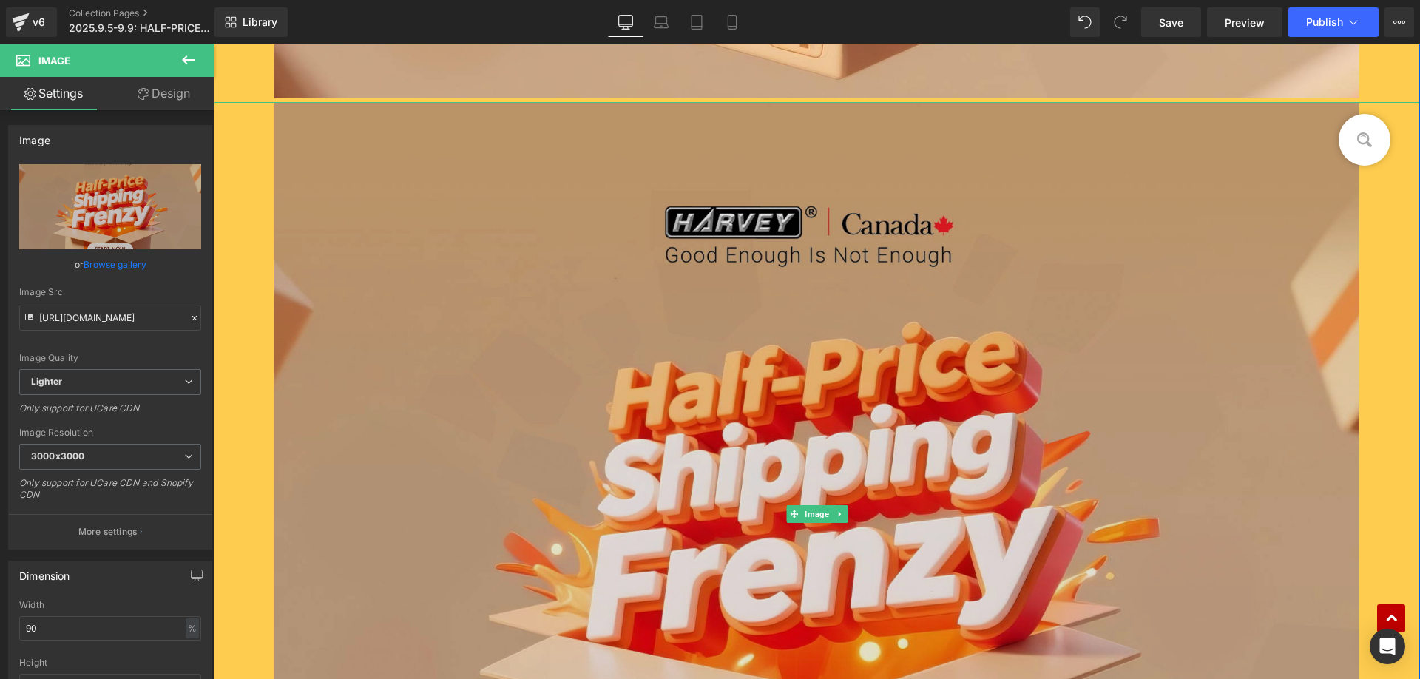
click at [513, 325] on img at bounding box center [817, 514] width 1086 height 824
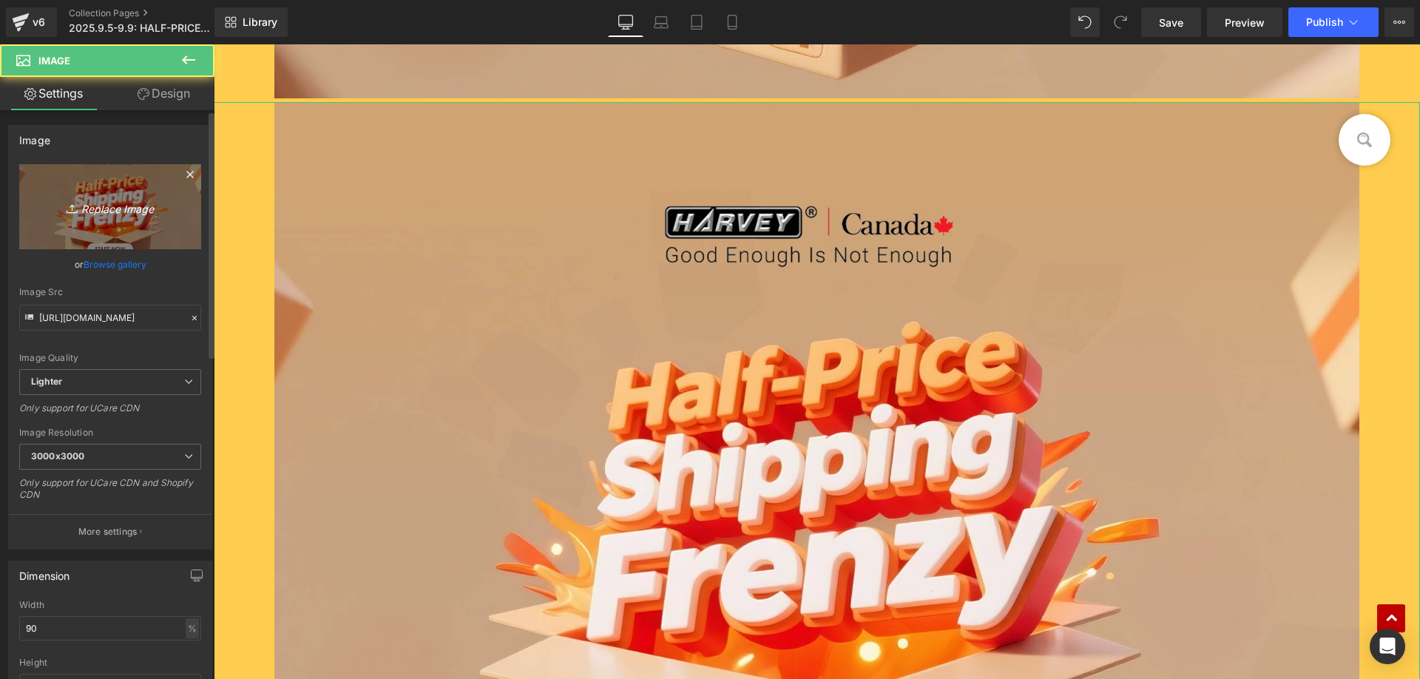
click at [70, 183] on link "Replace Image" at bounding box center [110, 206] width 182 height 85
type input "C:\fakepath\edm_04.jpg"
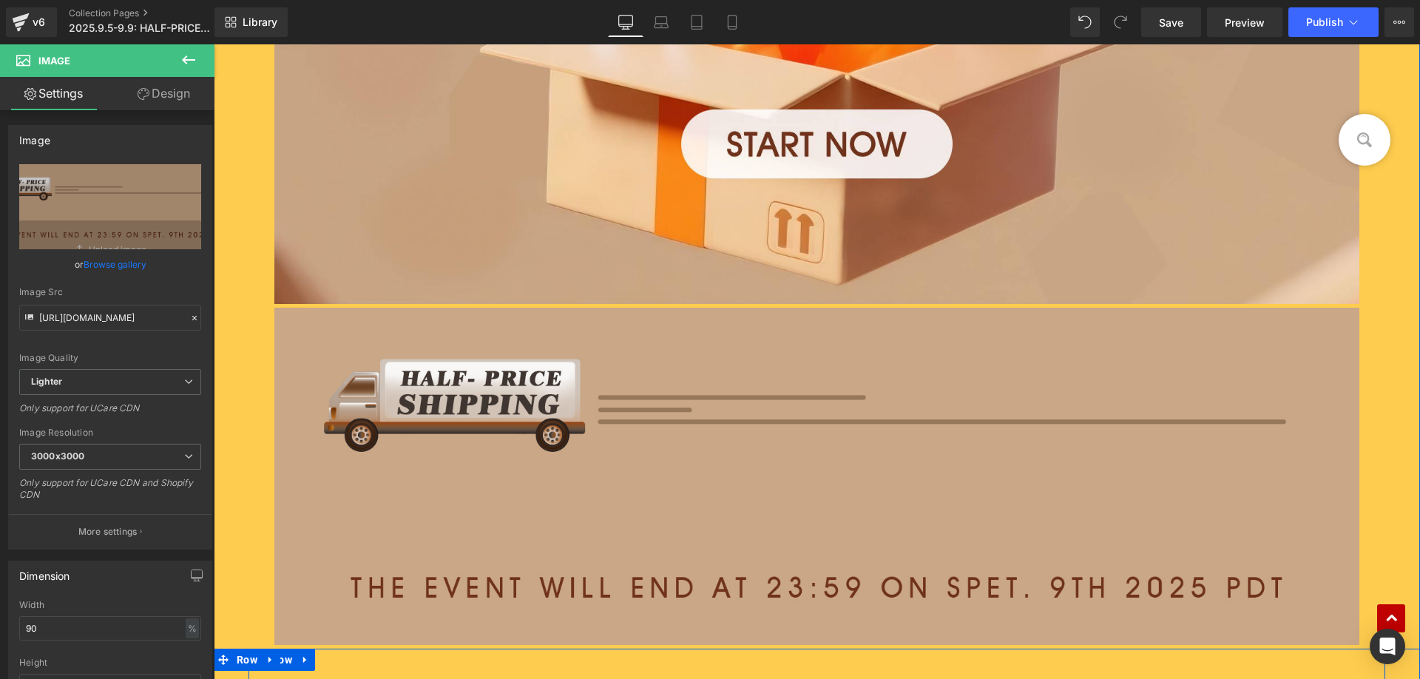
scroll to position [680, 0]
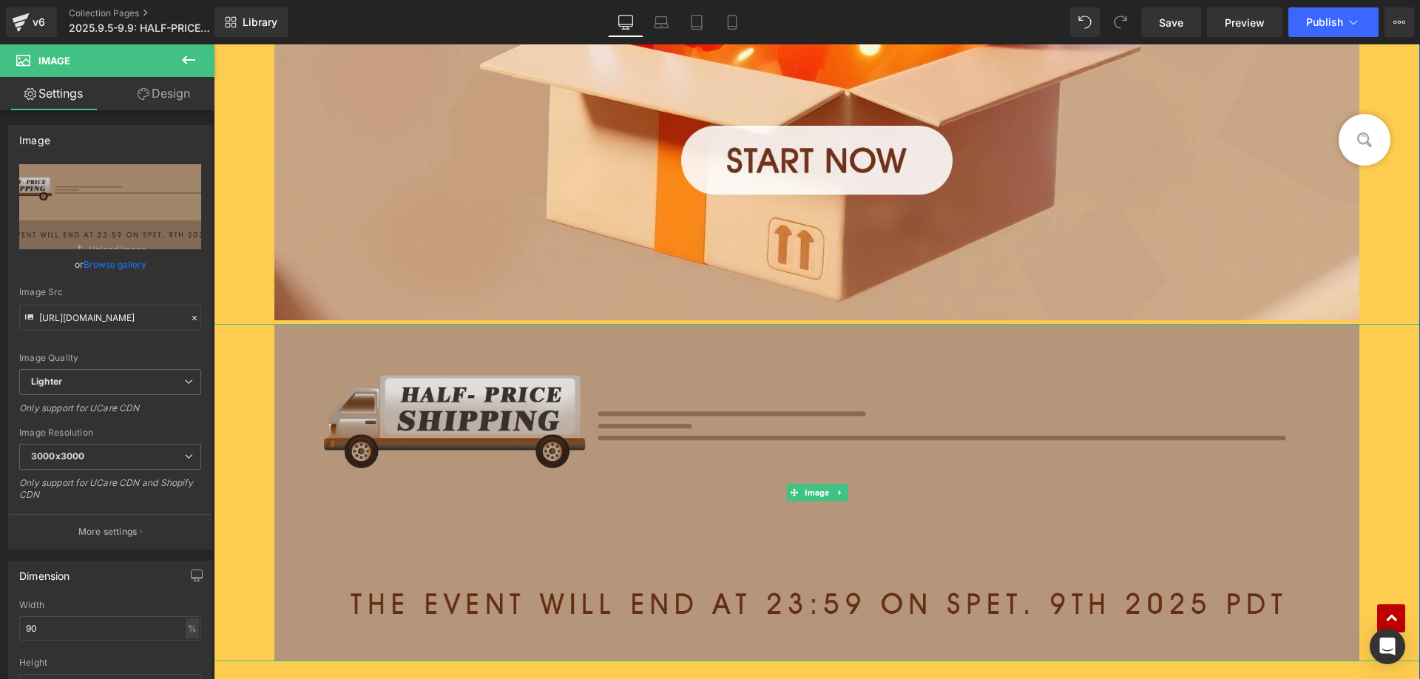
click at [523, 443] on img at bounding box center [817, 492] width 1086 height 337
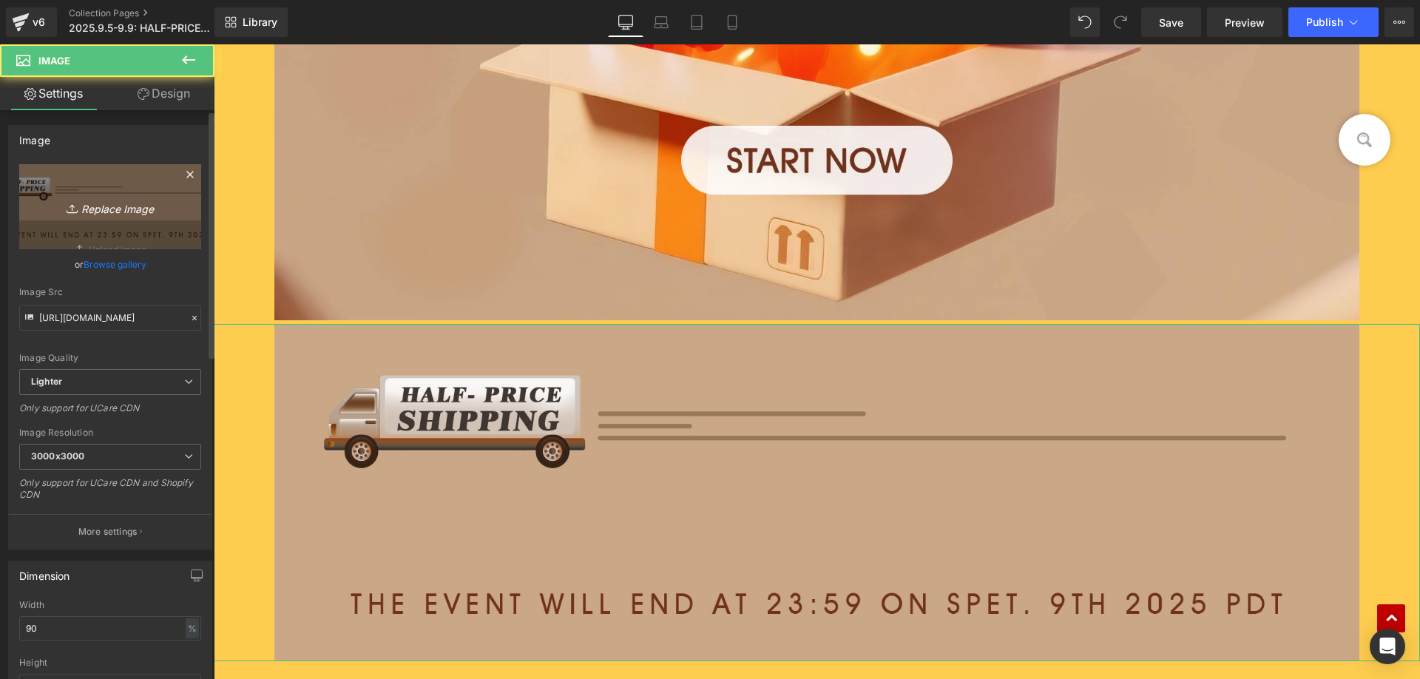
click at [117, 206] on icon "Replace Image" at bounding box center [110, 206] width 118 height 18
type input "C:\fakepath\edm_04 - 副本.jpg"
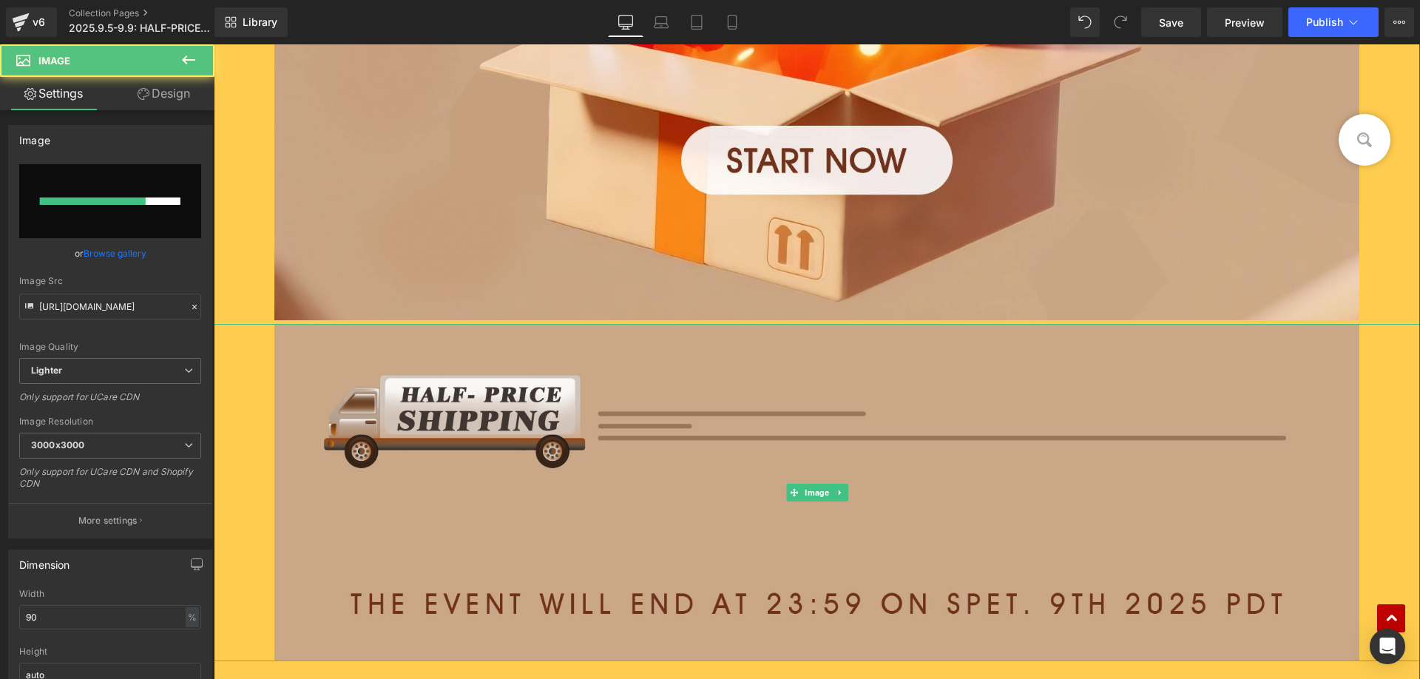
click at [231, 371] on div at bounding box center [817, 492] width 1206 height 337
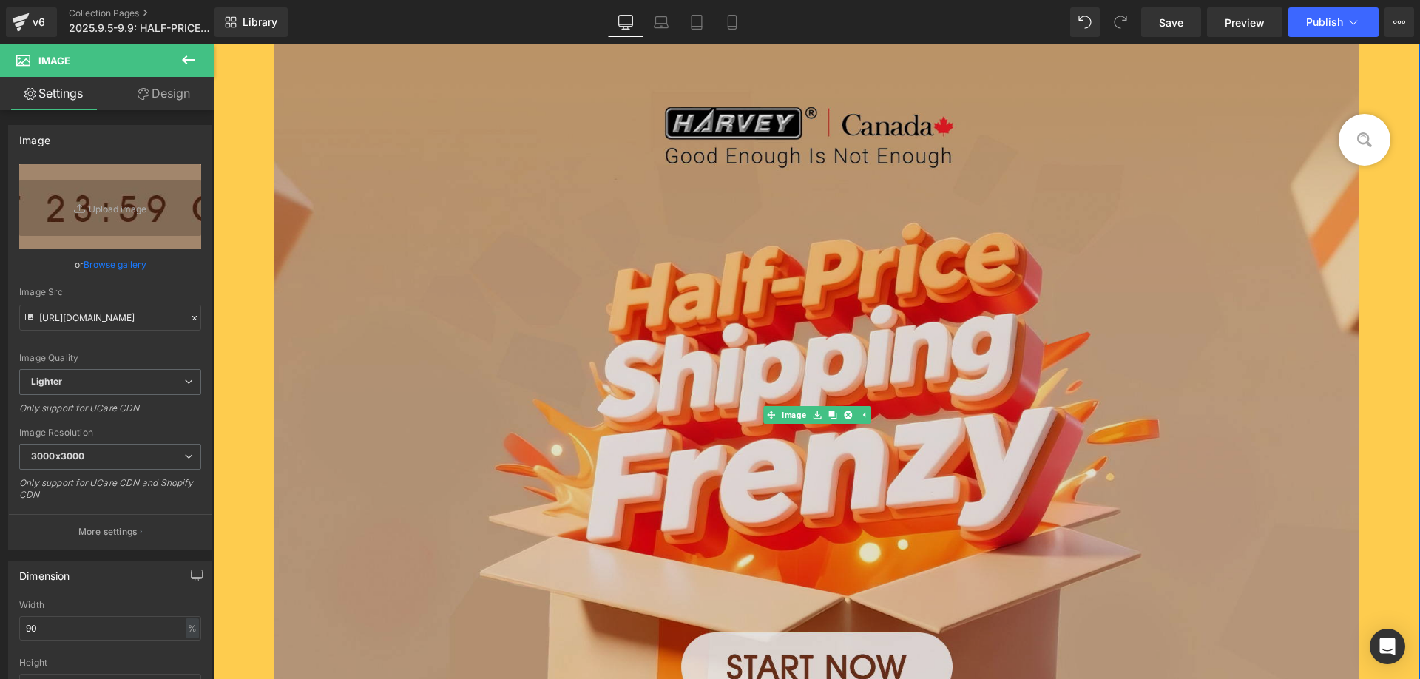
scroll to position [0, 0]
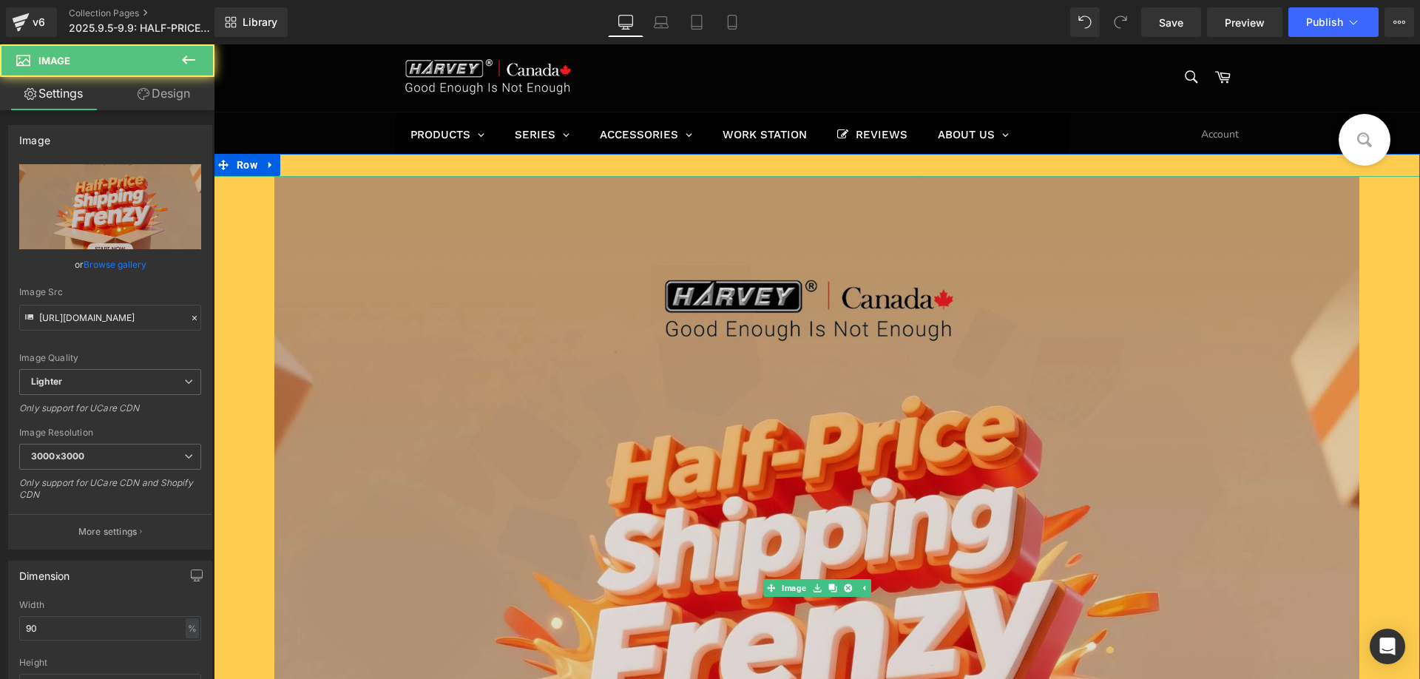
click at [508, 365] on img at bounding box center [817, 588] width 1086 height 824
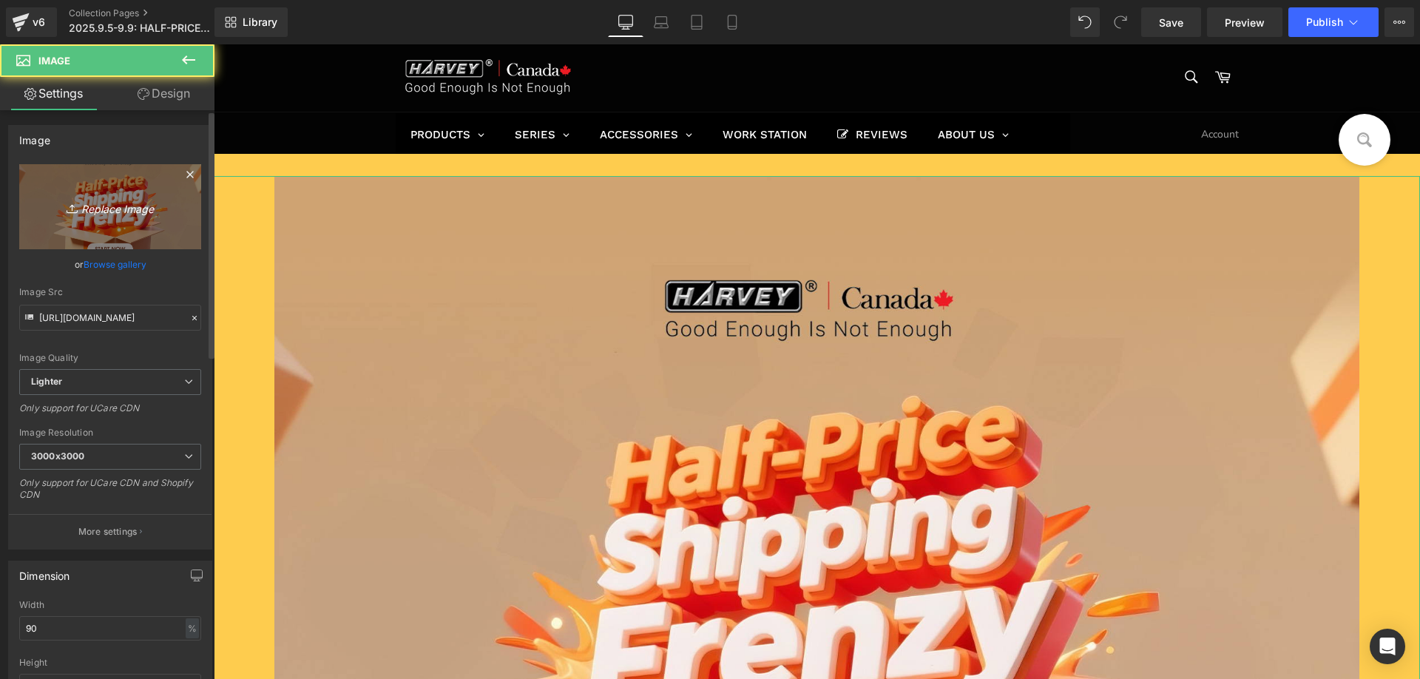
click at [131, 212] on icon "Replace Image" at bounding box center [110, 206] width 118 height 18
type input "C:\fakepath\edm1_01 - 副本.jpg"
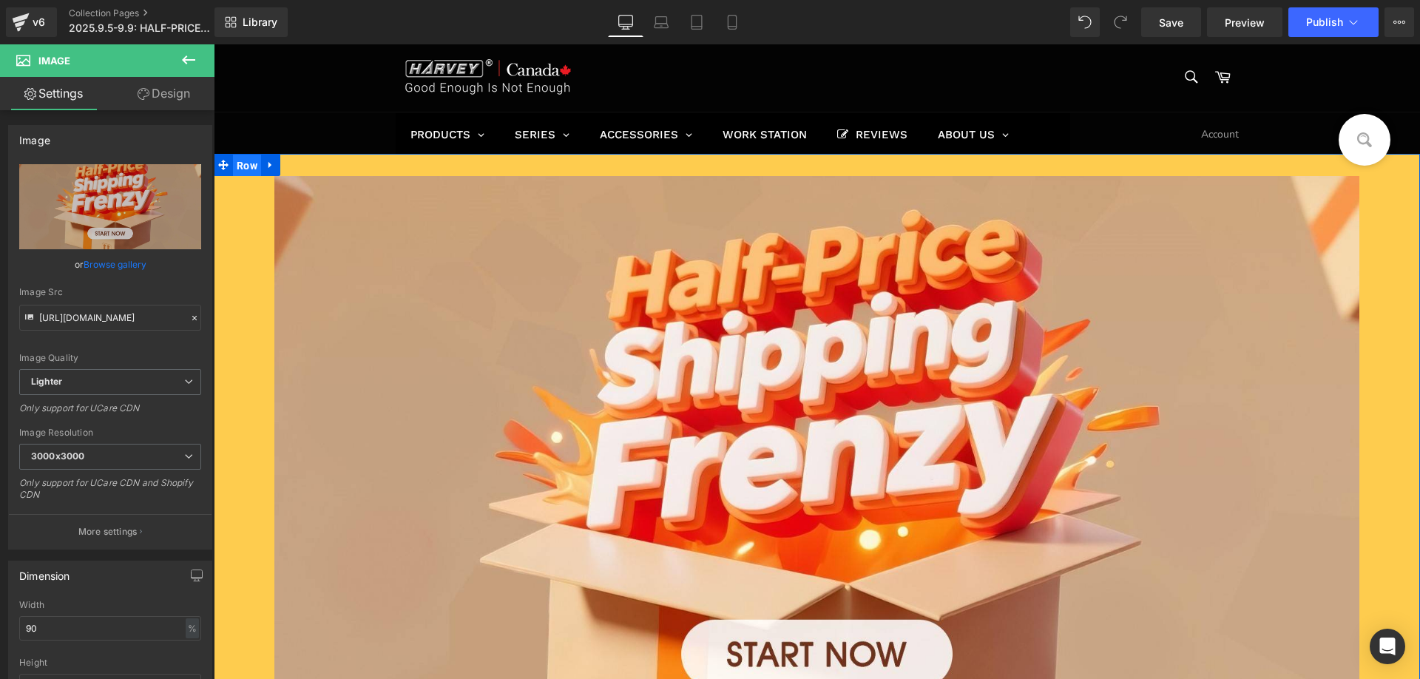
click at [247, 171] on span "Row" at bounding box center [247, 166] width 28 height 22
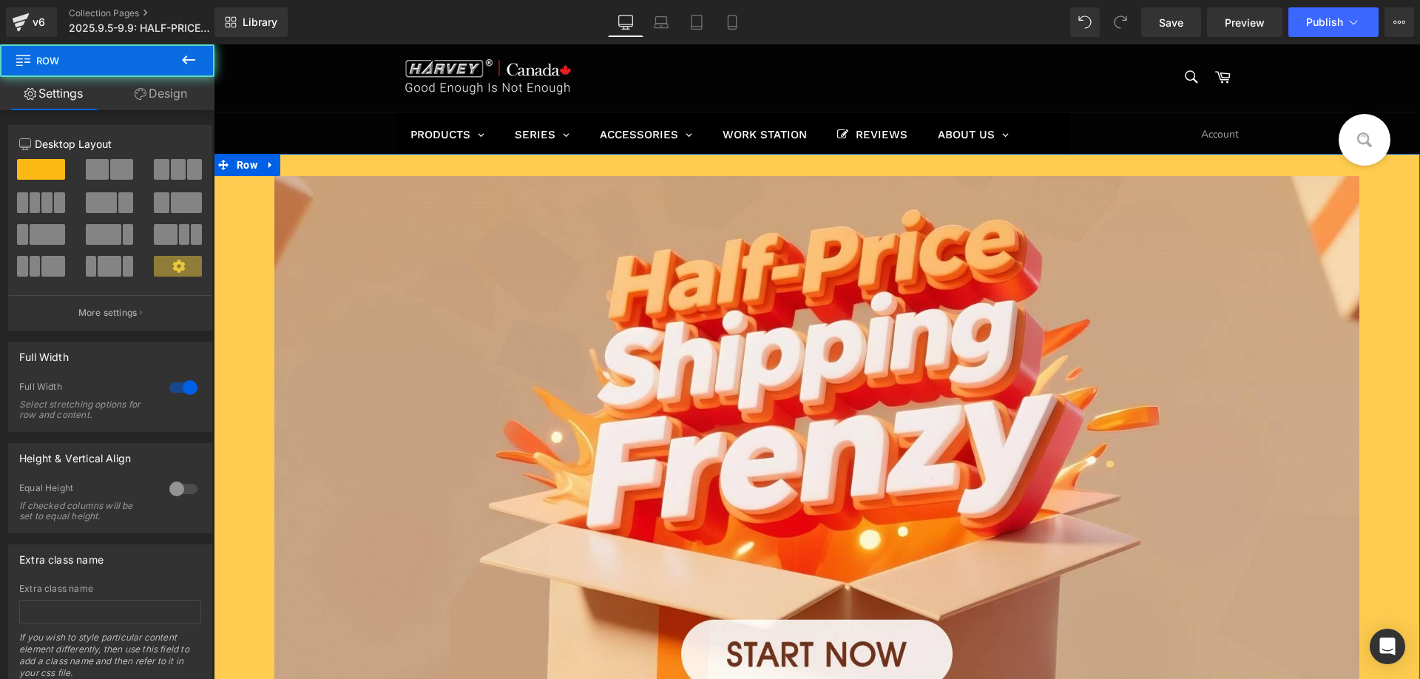
click at [166, 84] on link "Design" at bounding box center [160, 93] width 107 height 33
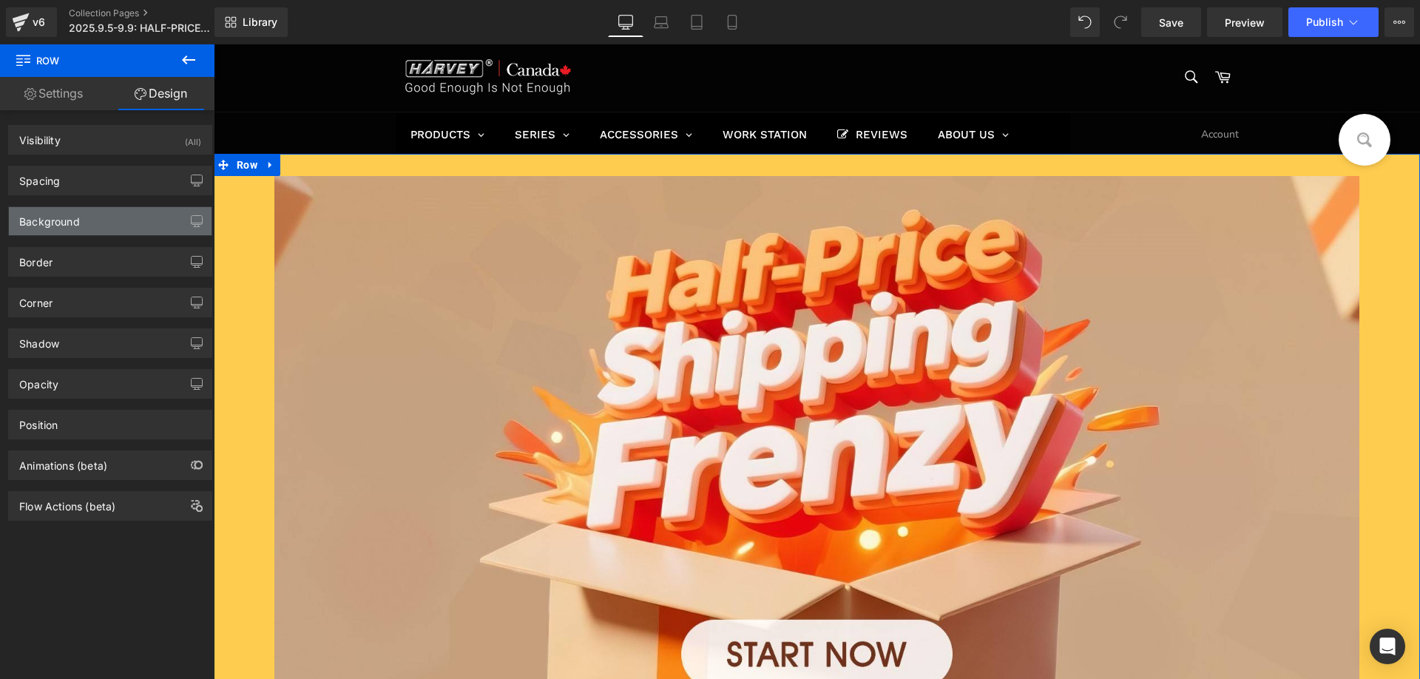
click at [51, 225] on div "Background" at bounding box center [49, 217] width 61 height 21
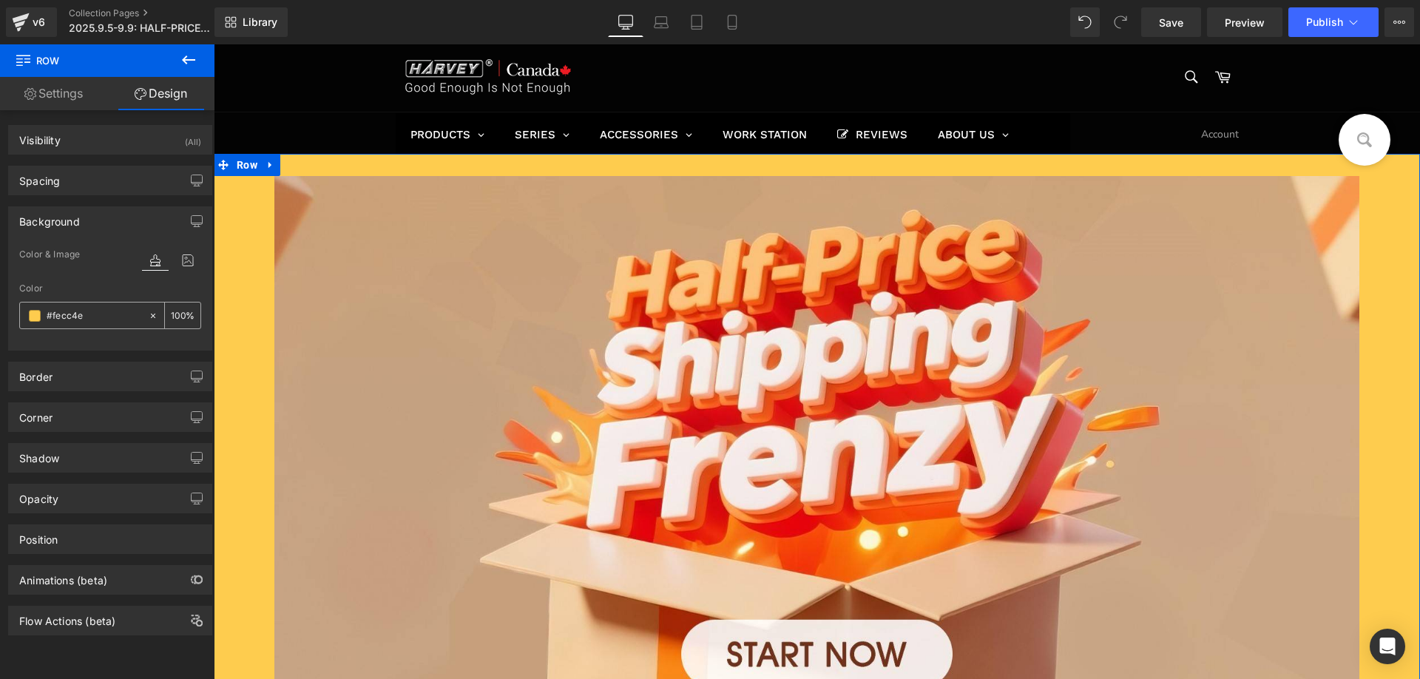
click at [98, 312] on input "text" at bounding box center [94, 316] width 95 height 16
type input "#fecc4e"
paste input "text"
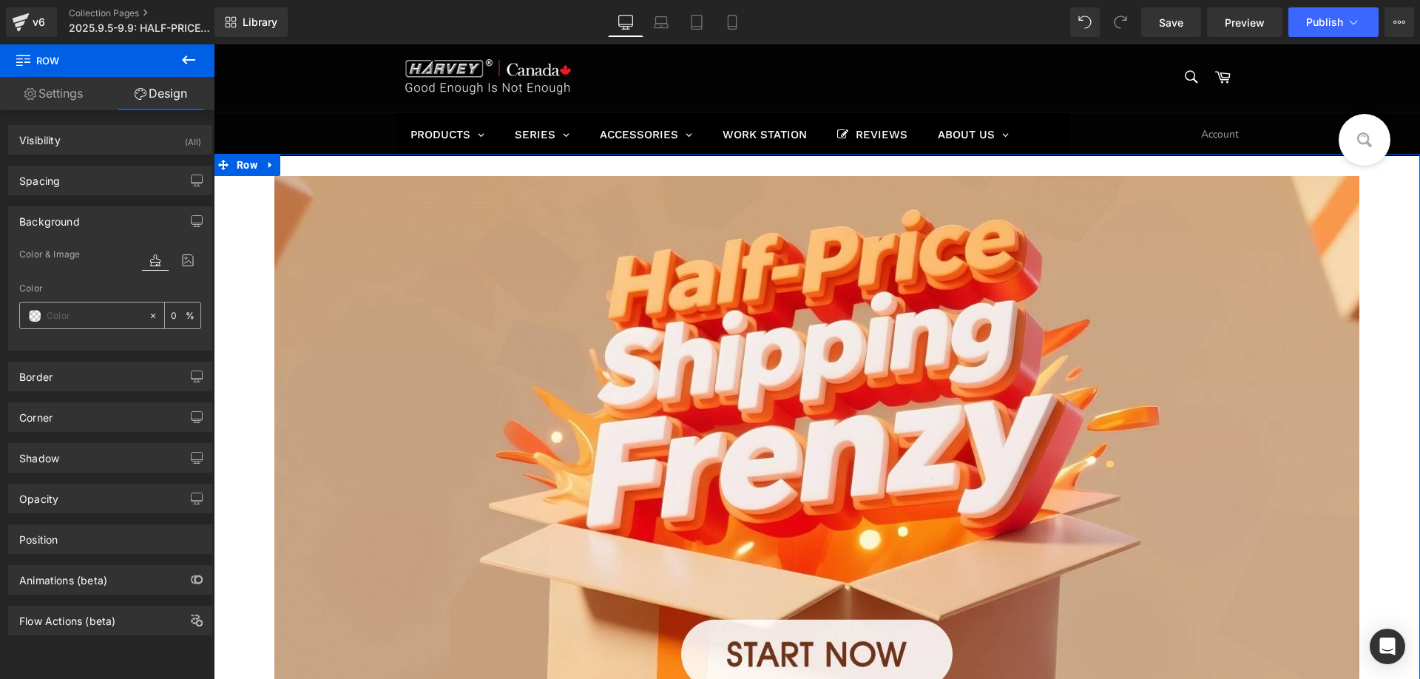
click at [84, 316] on input "text" at bounding box center [94, 316] width 95 height 16
paste input "#CAA687"
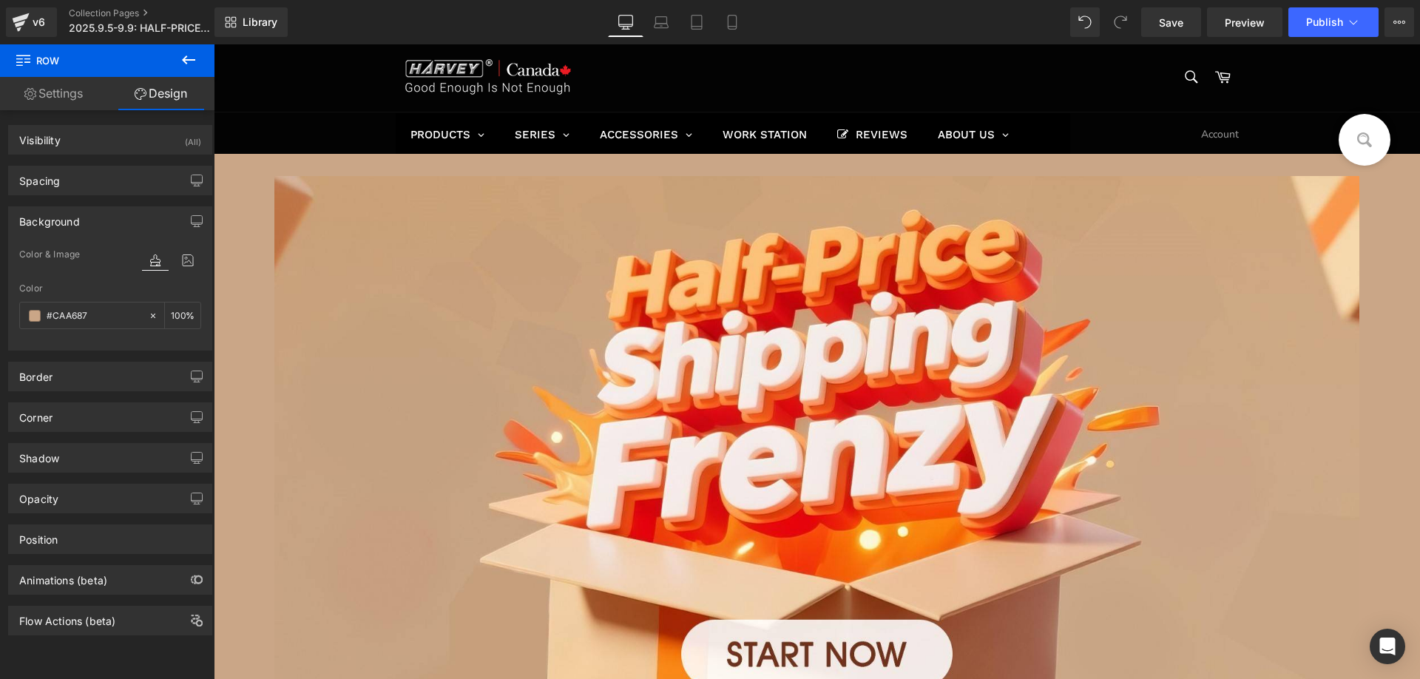
type input "#CAA687"
click at [191, 68] on icon at bounding box center [189, 60] width 18 height 18
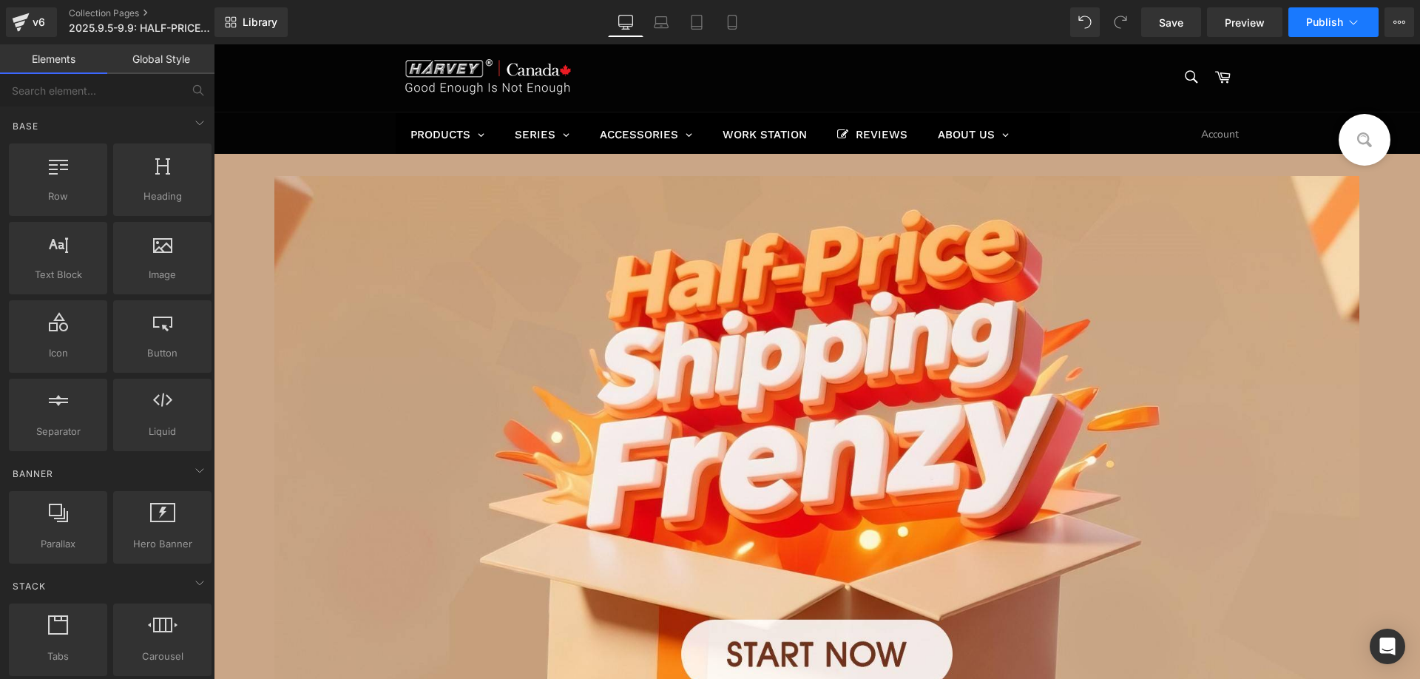
click at [1325, 23] on span "Publish" at bounding box center [1324, 22] width 37 height 12
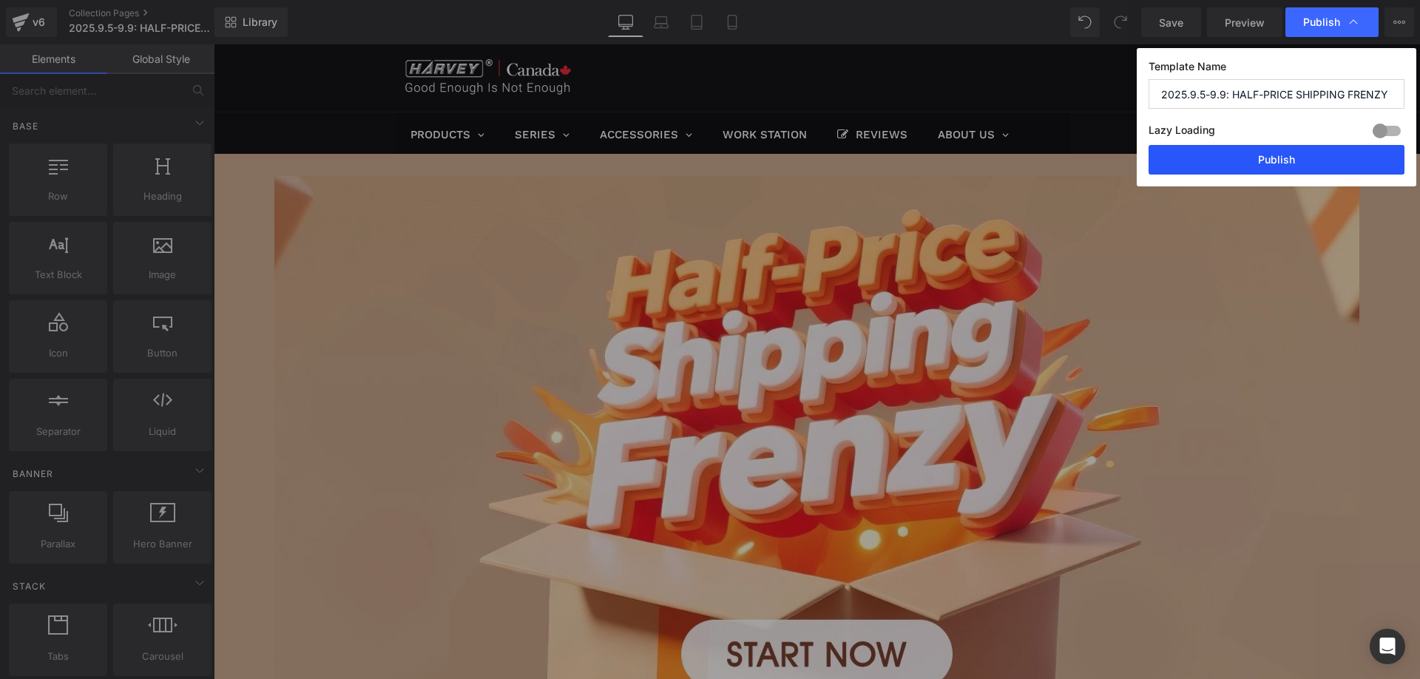
click at [1194, 155] on button "Publish" at bounding box center [1277, 160] width 256 height 30
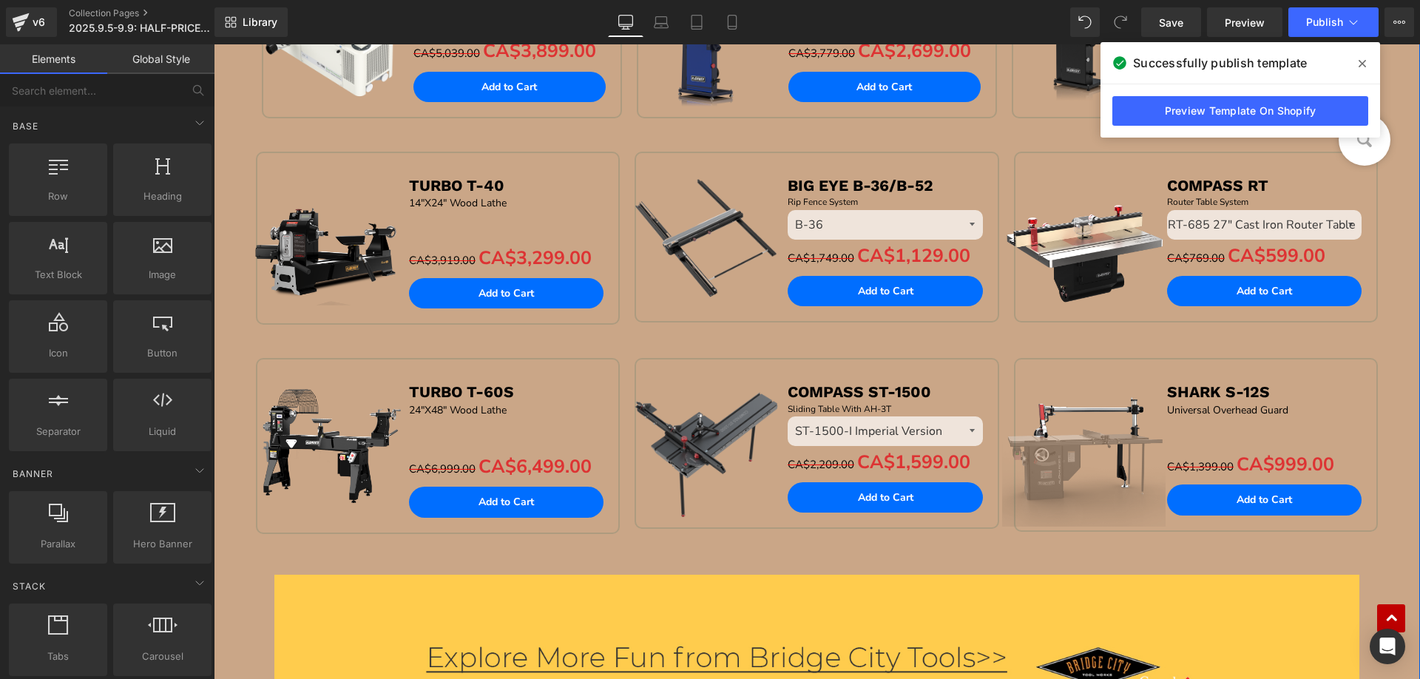
scroll to position [1331, 0]
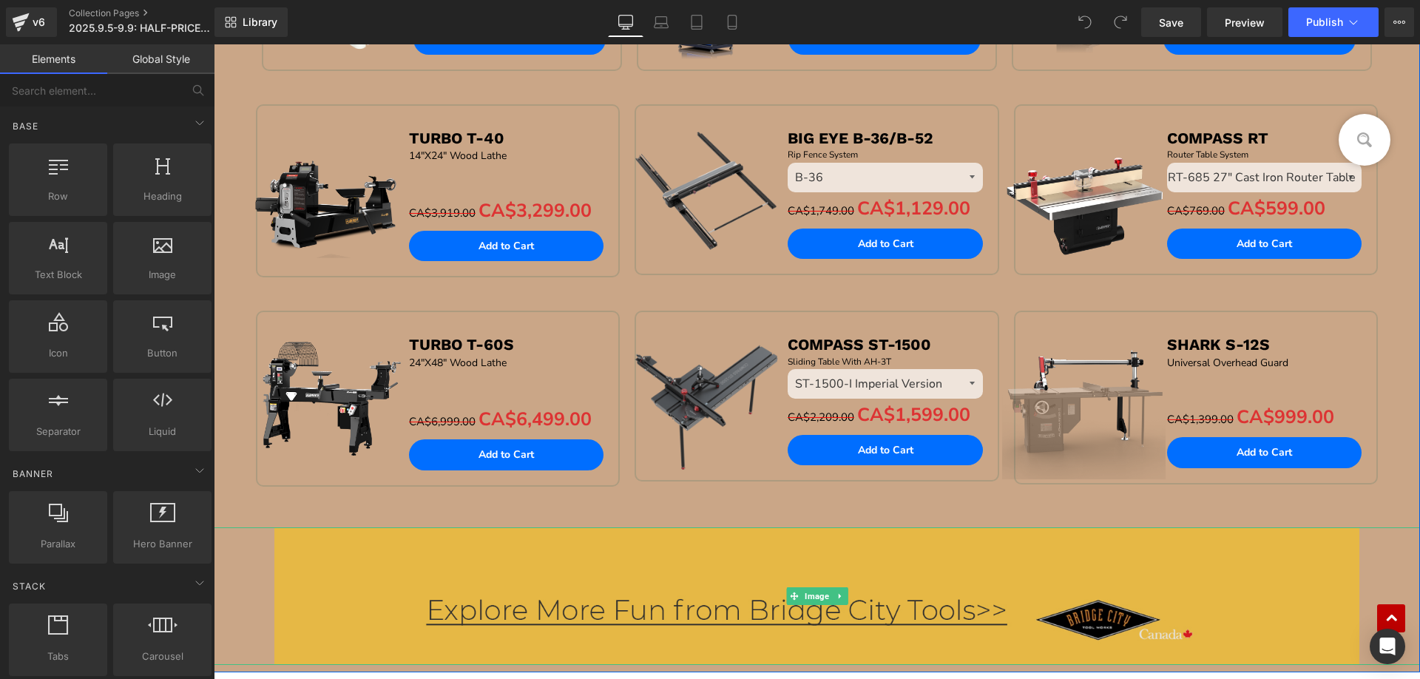
scroll to position [1479, 0]
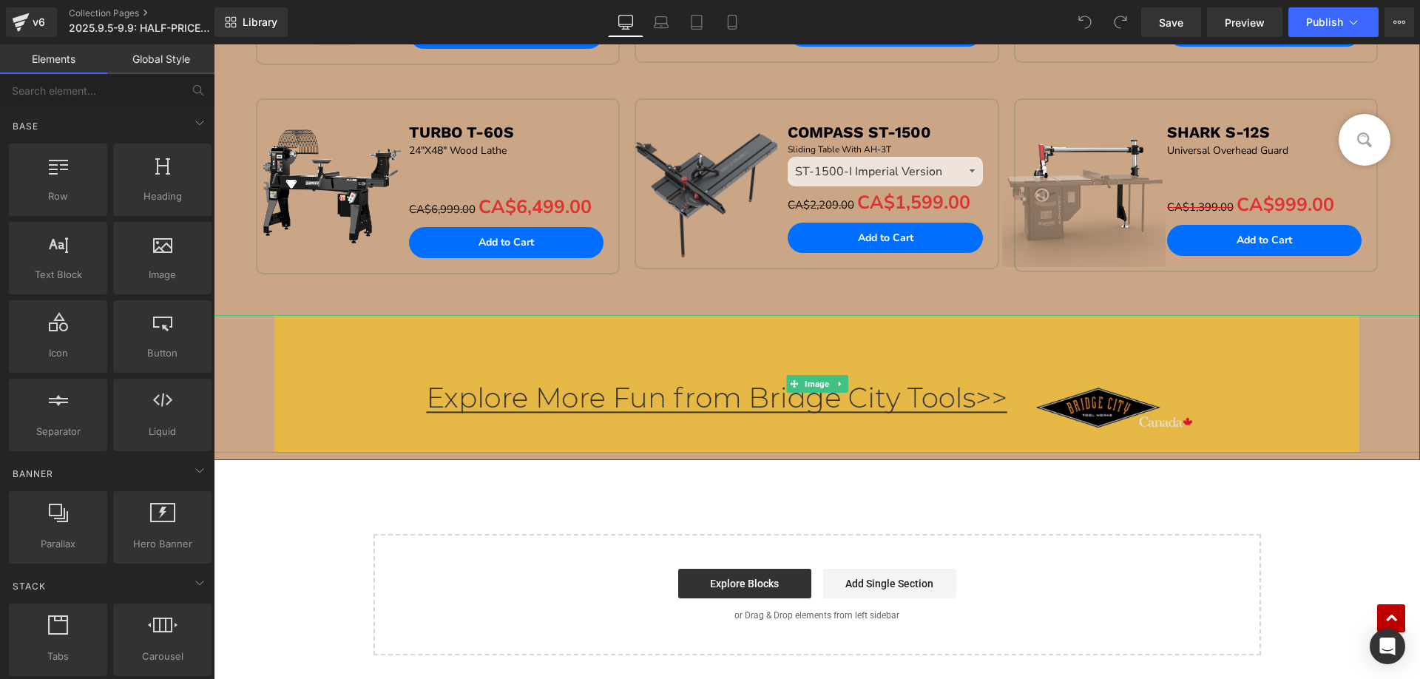
click at [637, 376] on img at bounding box center [817, 384] width 1086 height 138
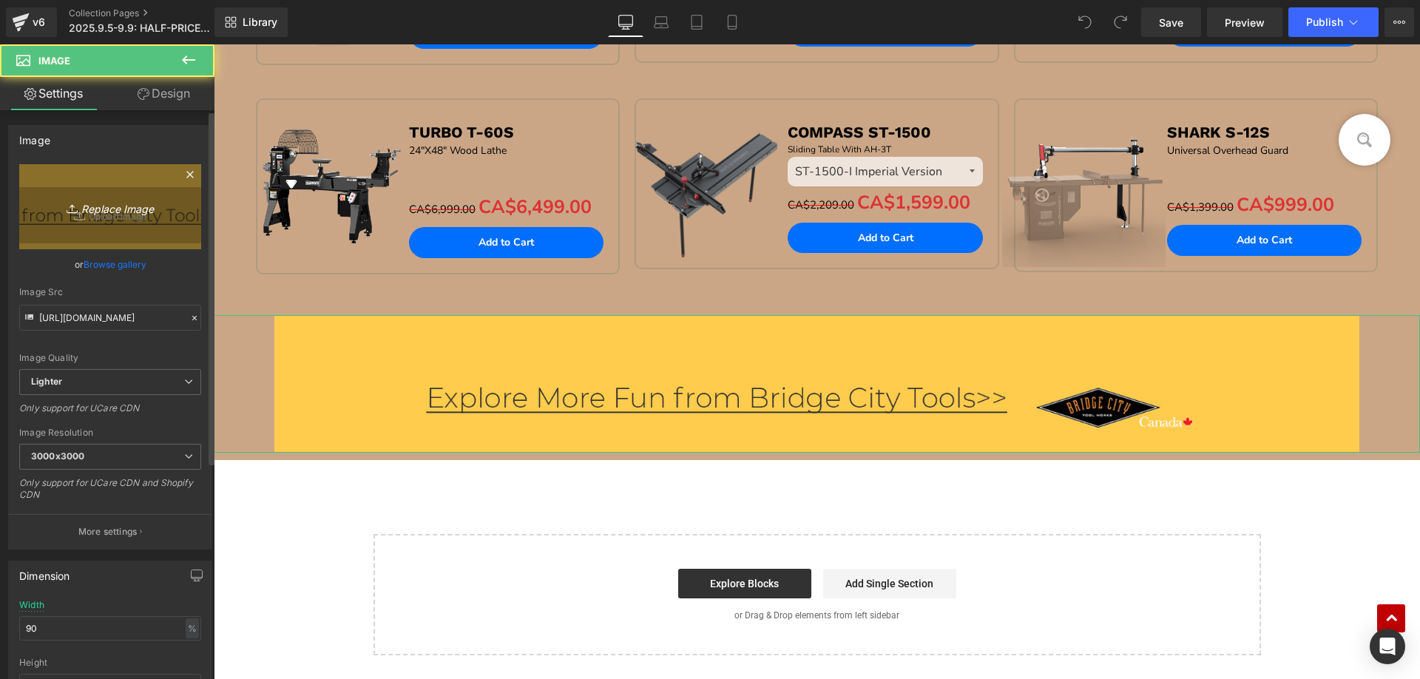
click at [124, 214] on icon "Replace Image" at bounding box center [110, 206] width 118 height 18
type input "C:\fakepath\edm_05(3).jpg"
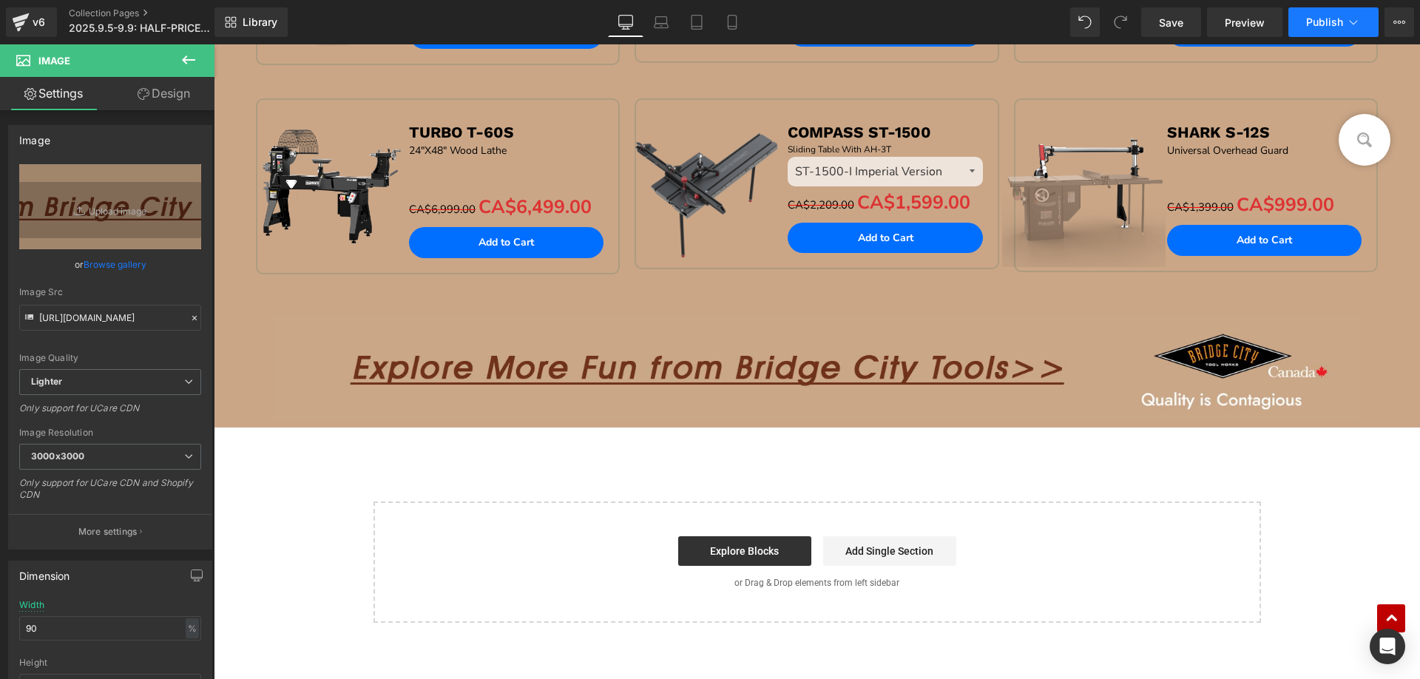
click at [1334, 21] on span "Publish" at bounding box center [1324, 22] width 37 height 12
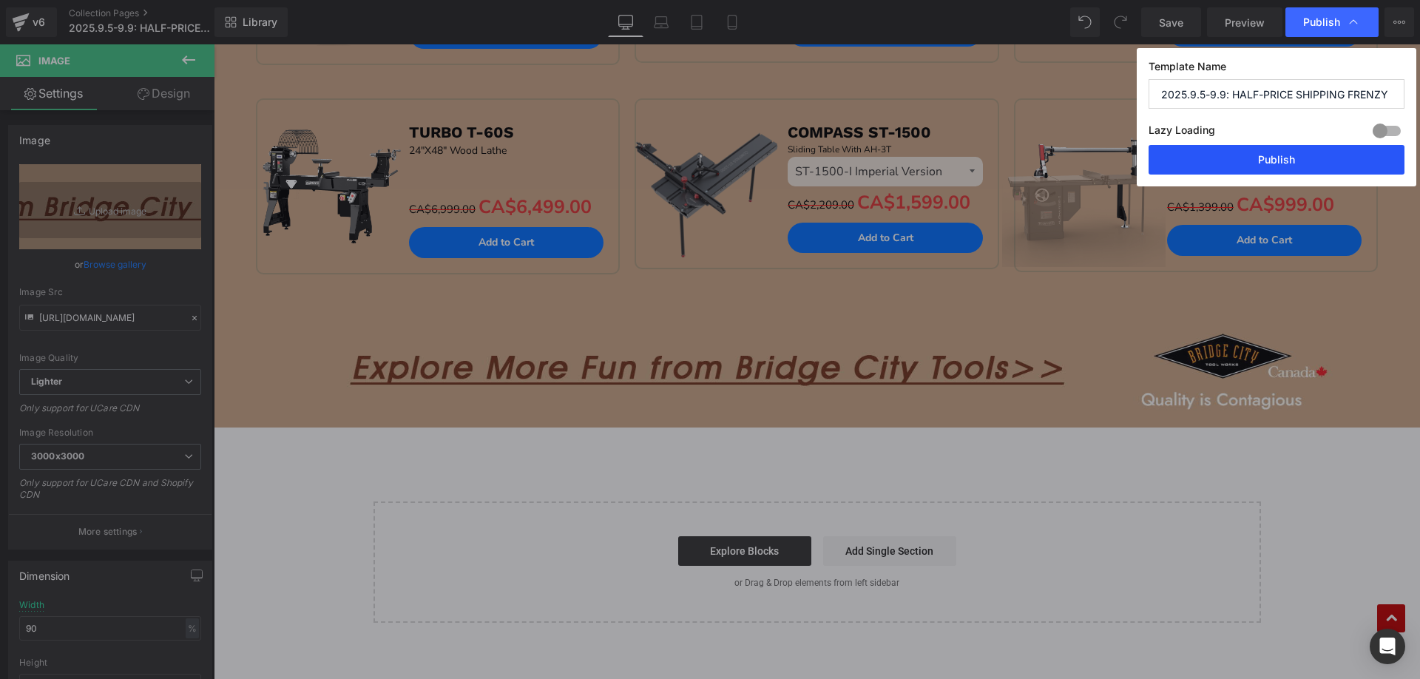
drag, startPoint x: 1248, startPoint y: 155, endPoint x: 421, endPoint y: 223, distance: 829.6
click at [1248, 155] on button "Publish" at bounding box center [1277, 160] width 256 height 30
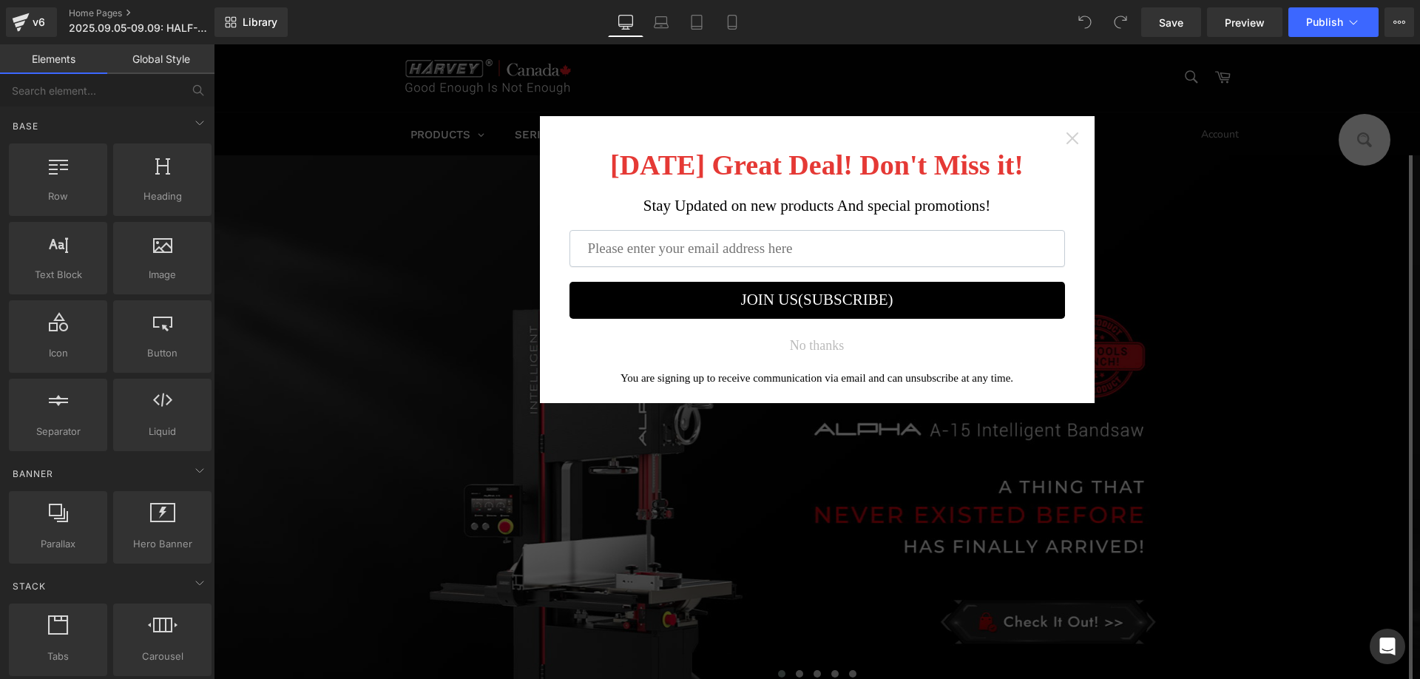
click at [1067, 140] on icon "Close widget" at bounding box center [1072, 138] width 15 height 15
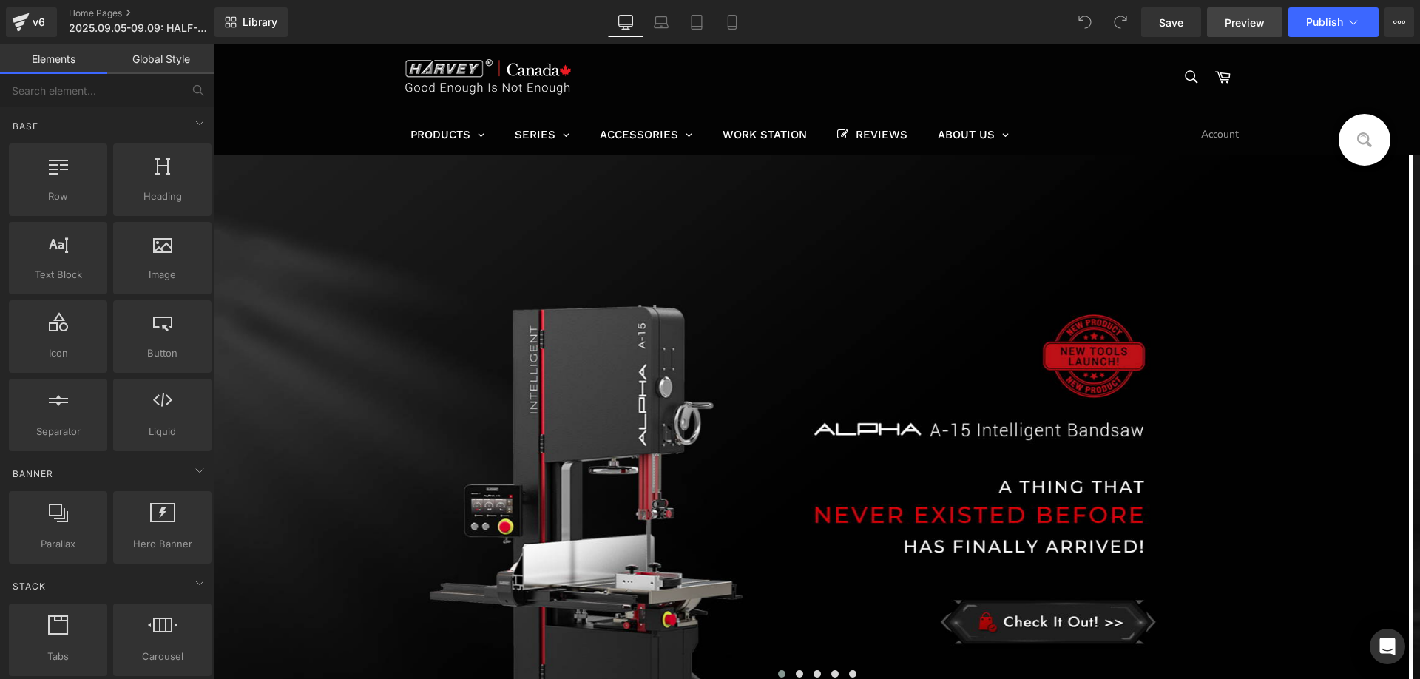
click at [1245, 24] on span "Preview" at bounding box center [1245, 23] width 40 height 16
